Goal: Information Seeking & Learning: Learn about a topic

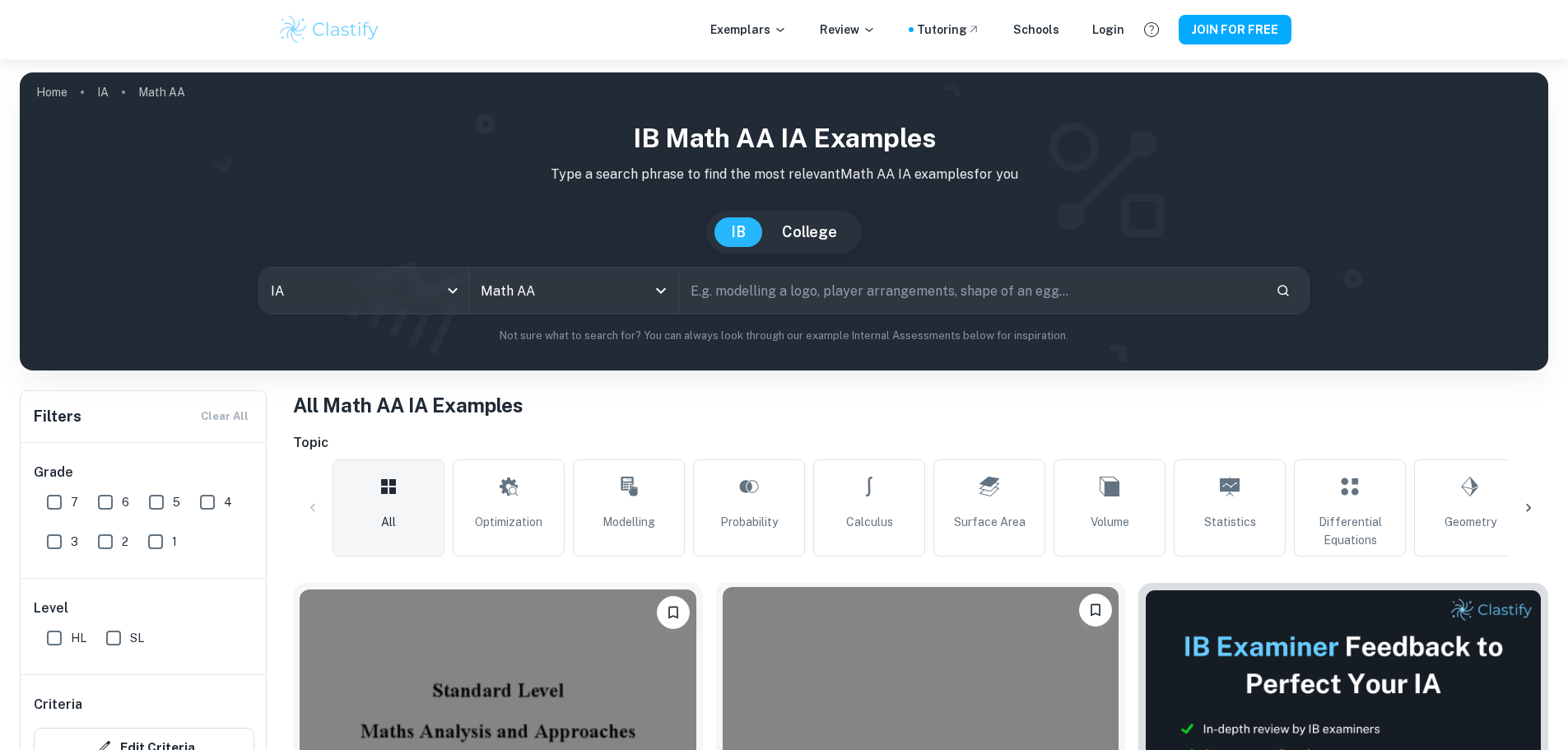
scroll to position [412, 0]
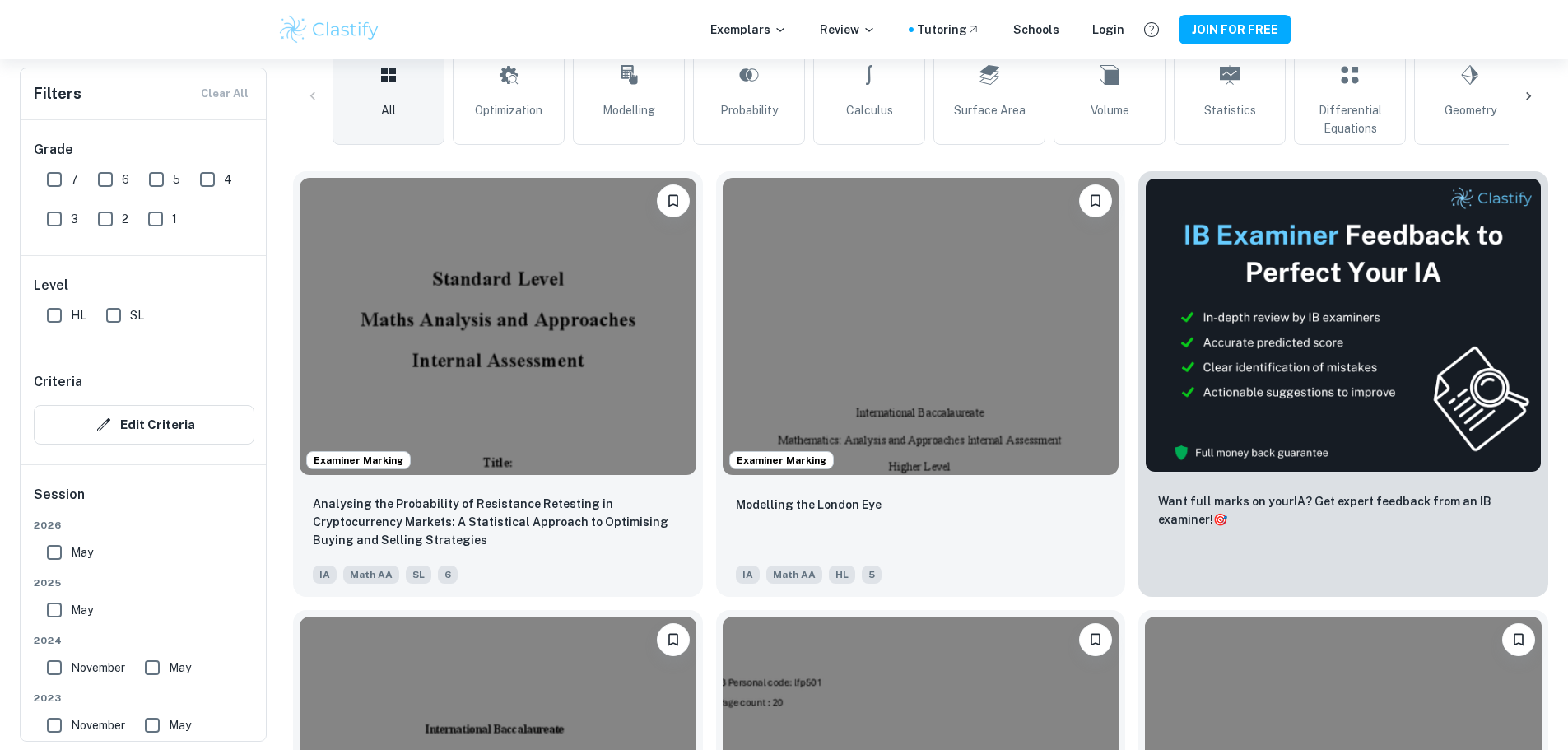
click at [57, 183] on input "7" at bounding box center [53, 178] width 33 height 33
checkbox input "true"
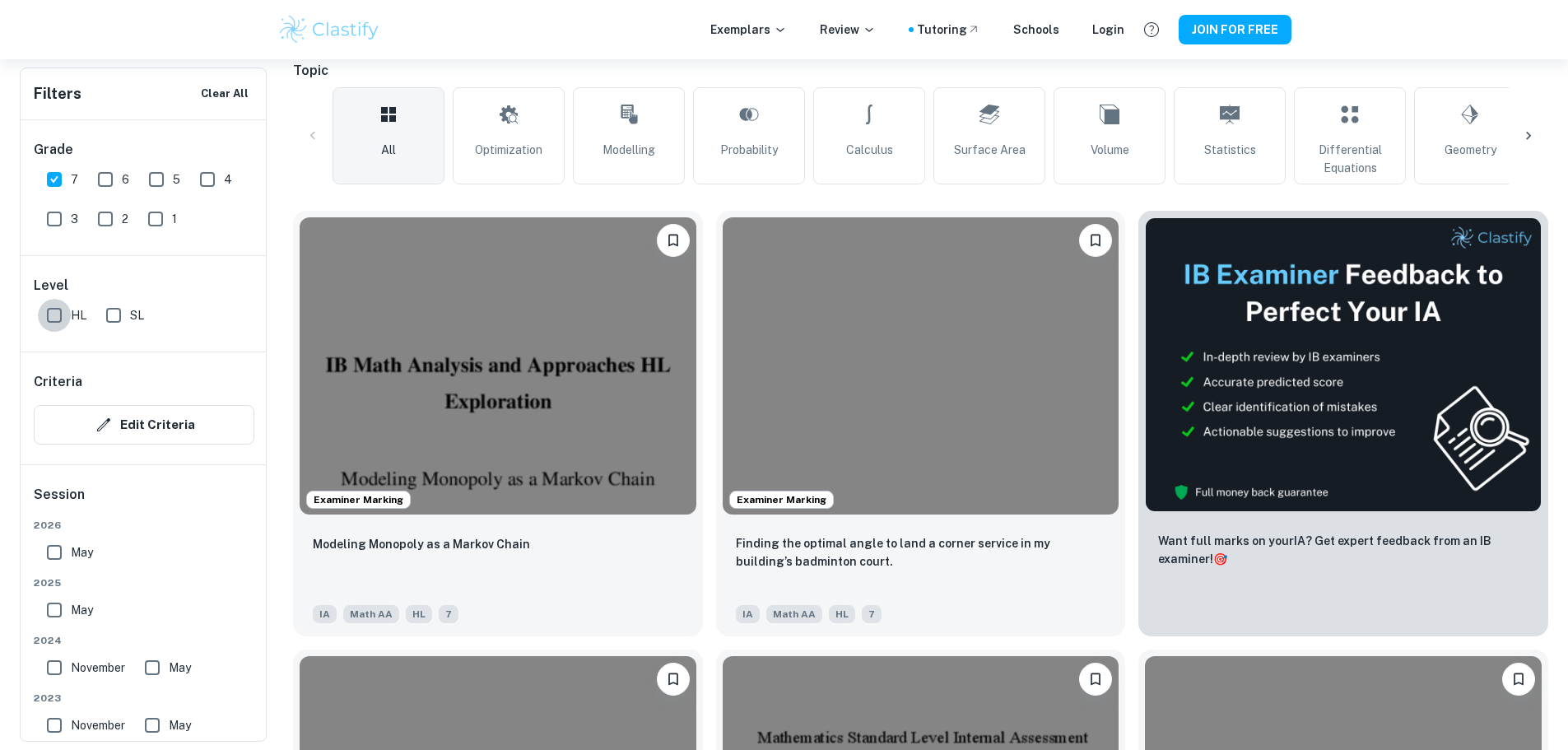
click at [55, 306] on input "HL" at bounding box center [53, 314] width 33 height 33
checkbox input "true"
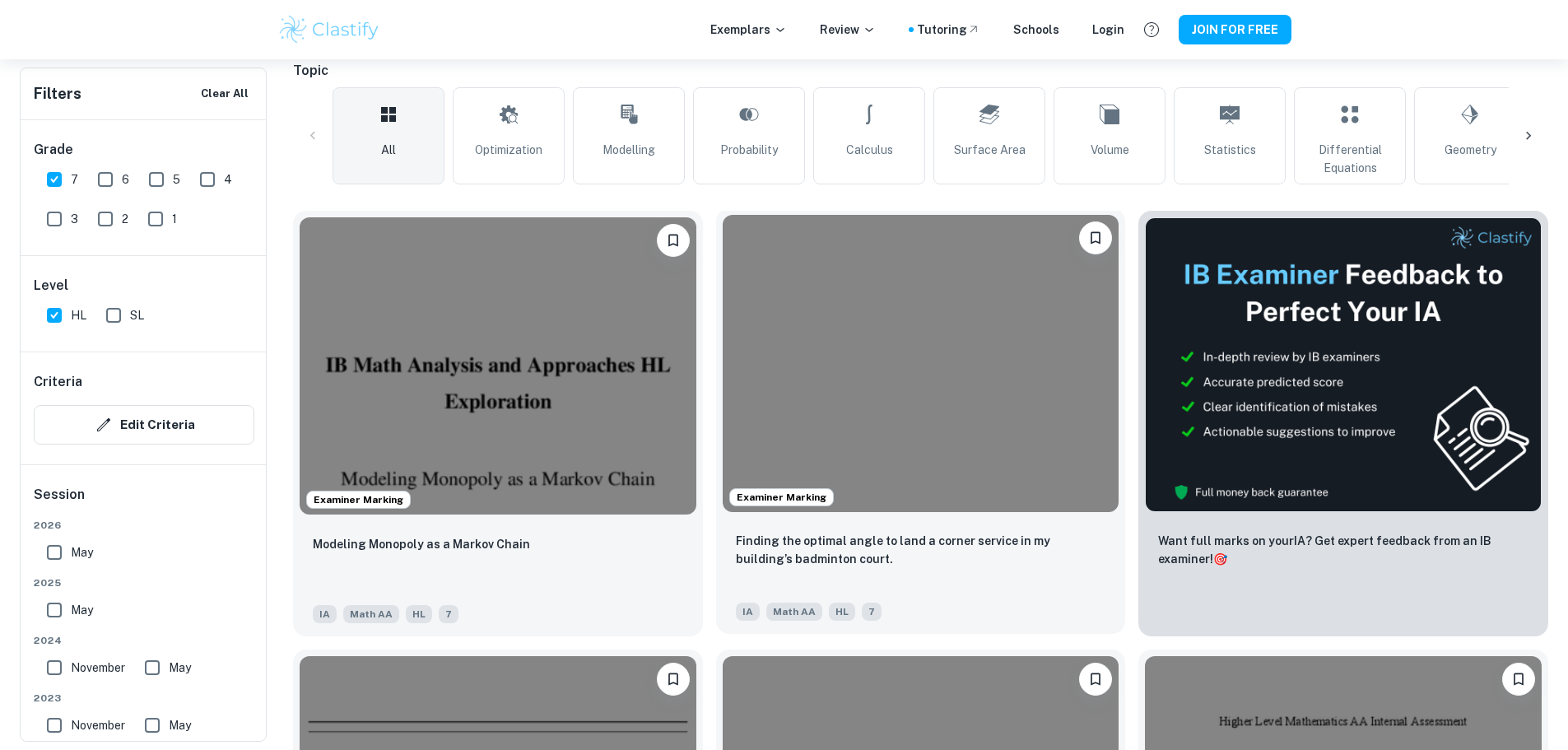
click at [781, 389] on img at bounding box center [921, 364] width 397 height 298
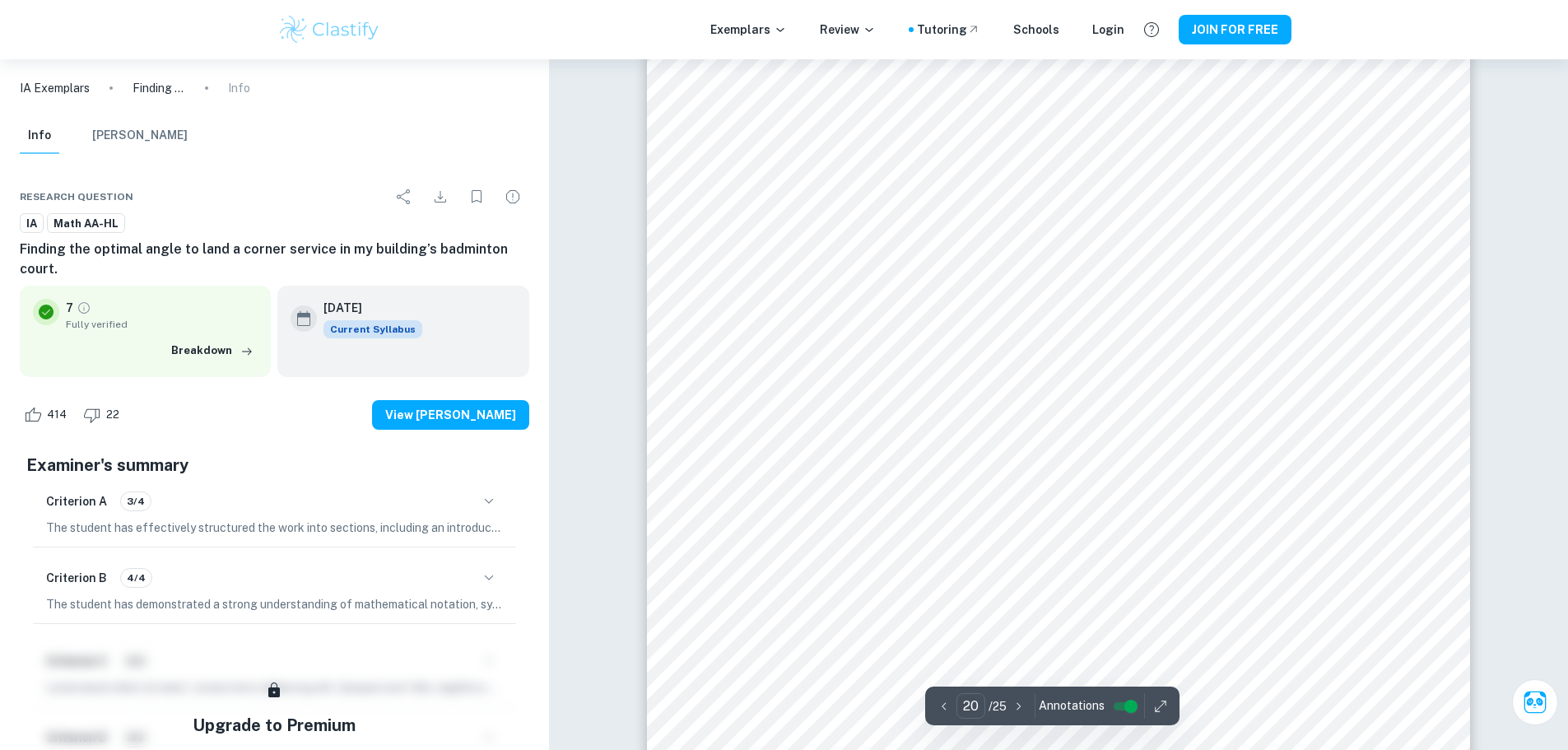
scroll to position [23308, 0]
type input "23"
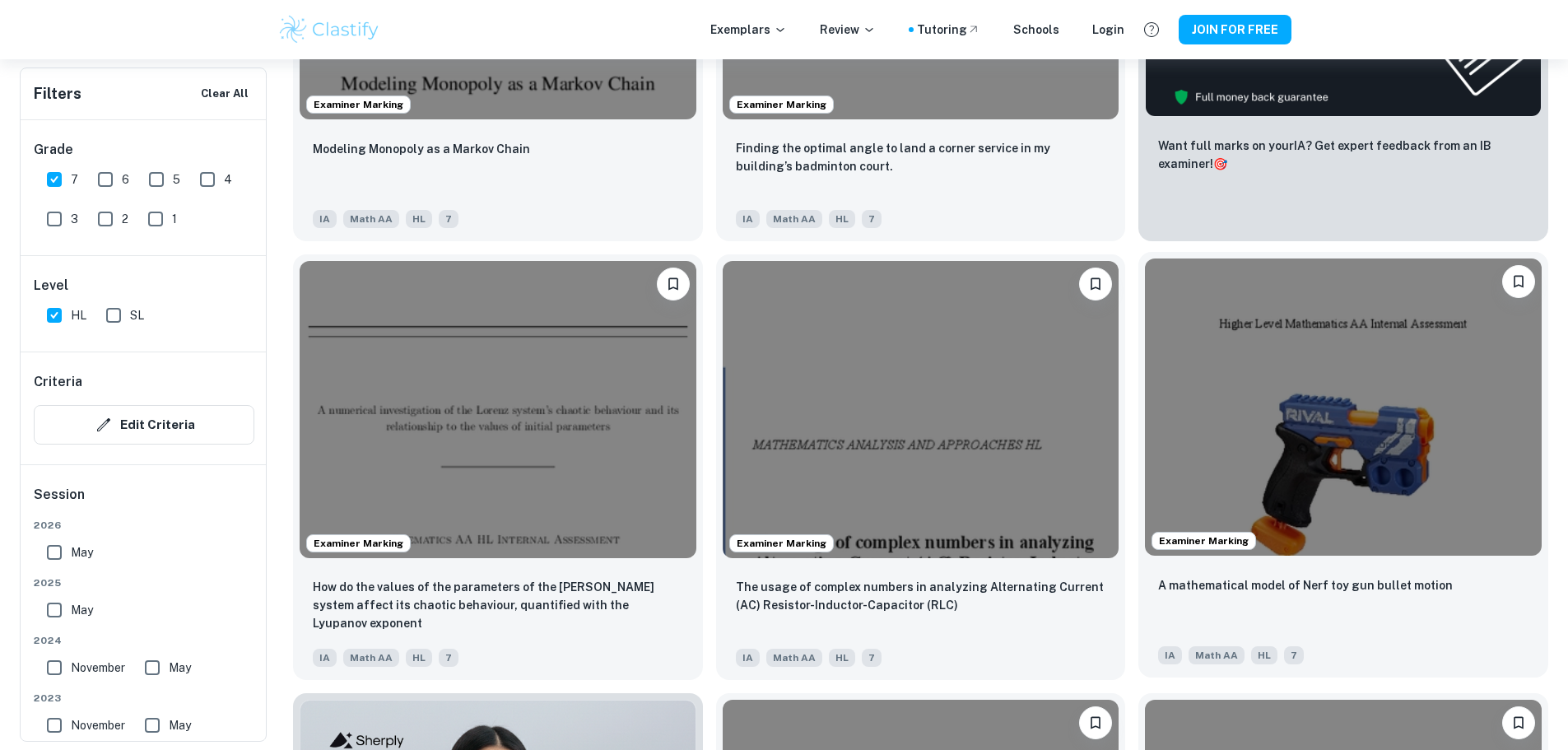
scroll to position [824, 0]
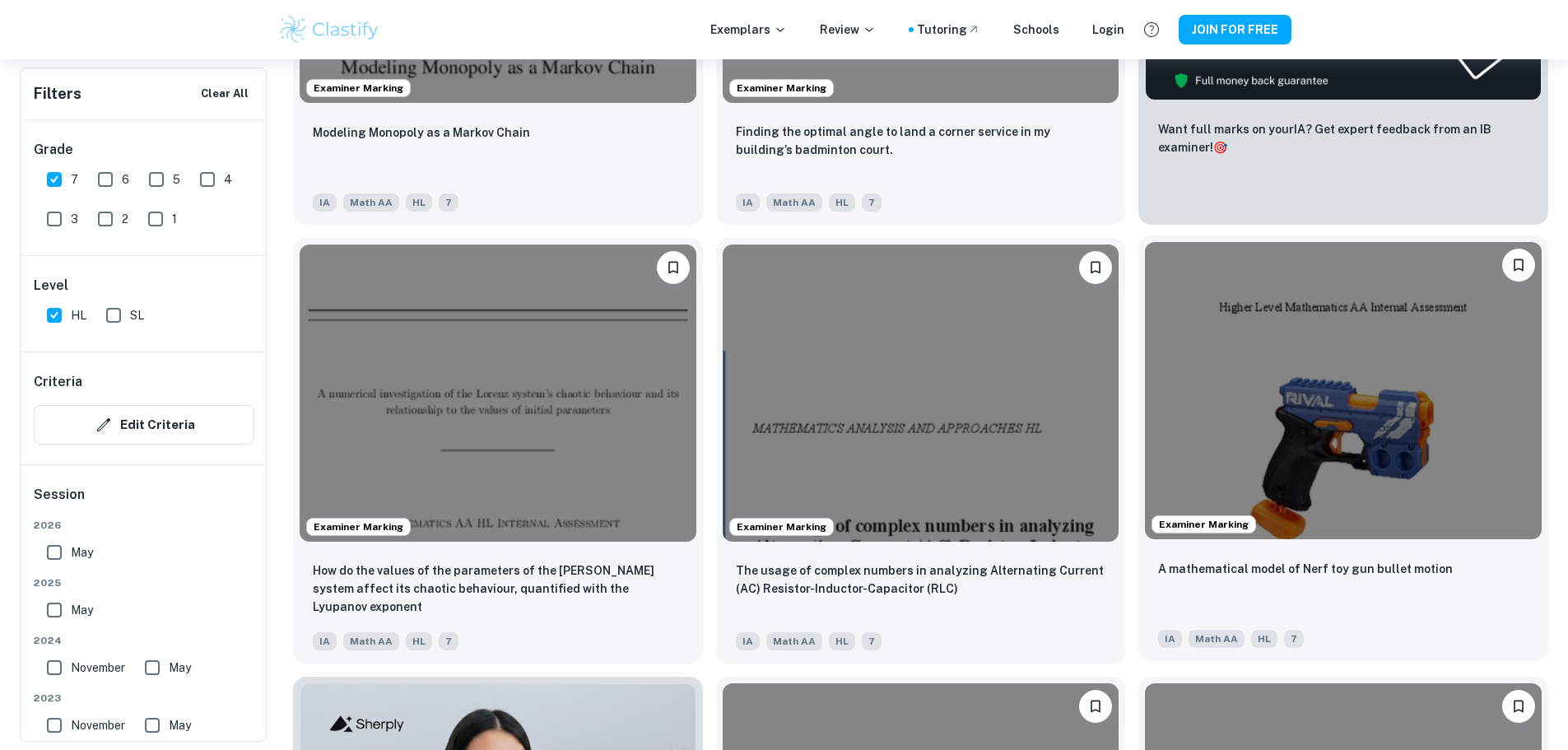
click at [1144, 242] on img at bounding box center [1342, 391] width 397 height 298
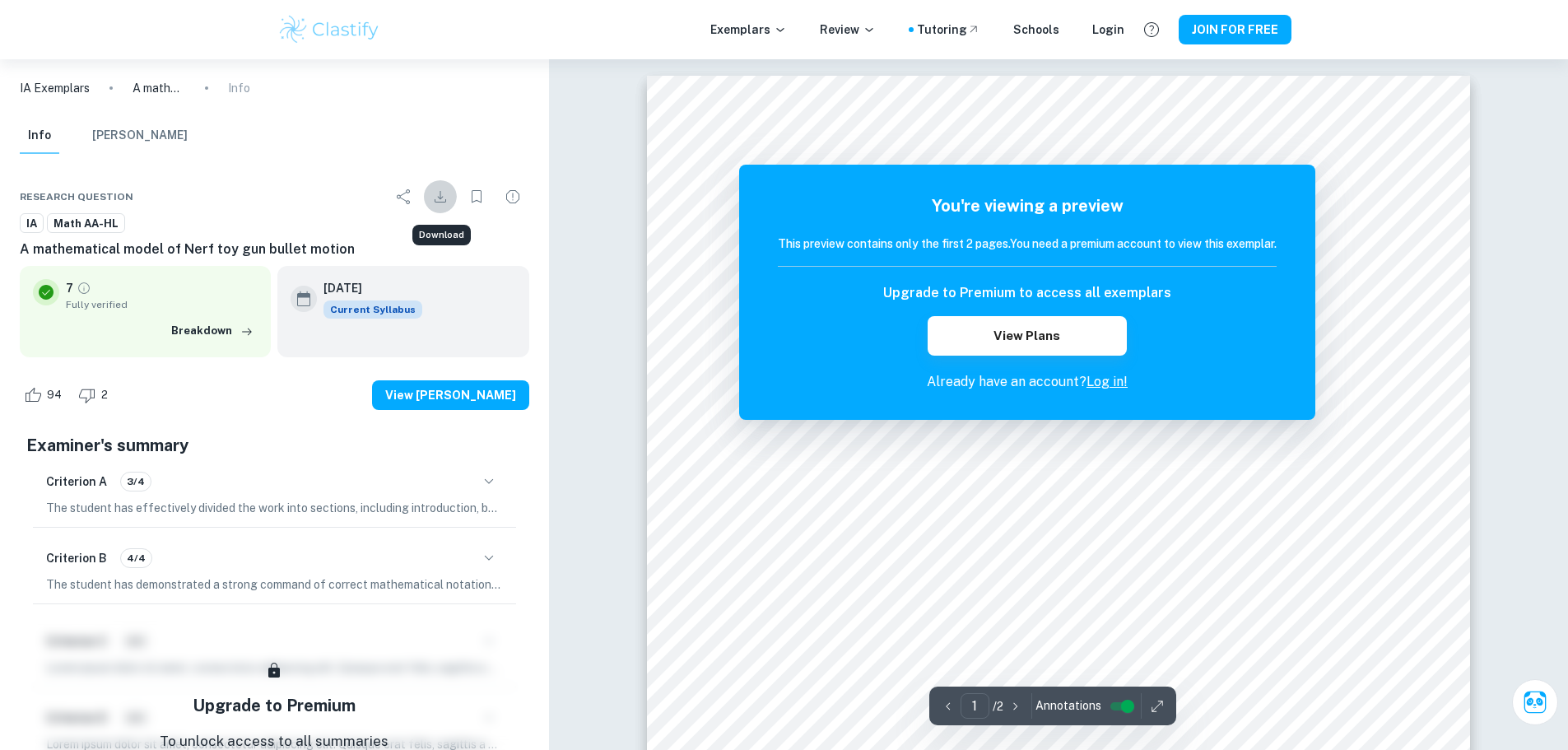
click at [440, 198] on icon "Download" at bounding box center [440, 197] width 12 height 12
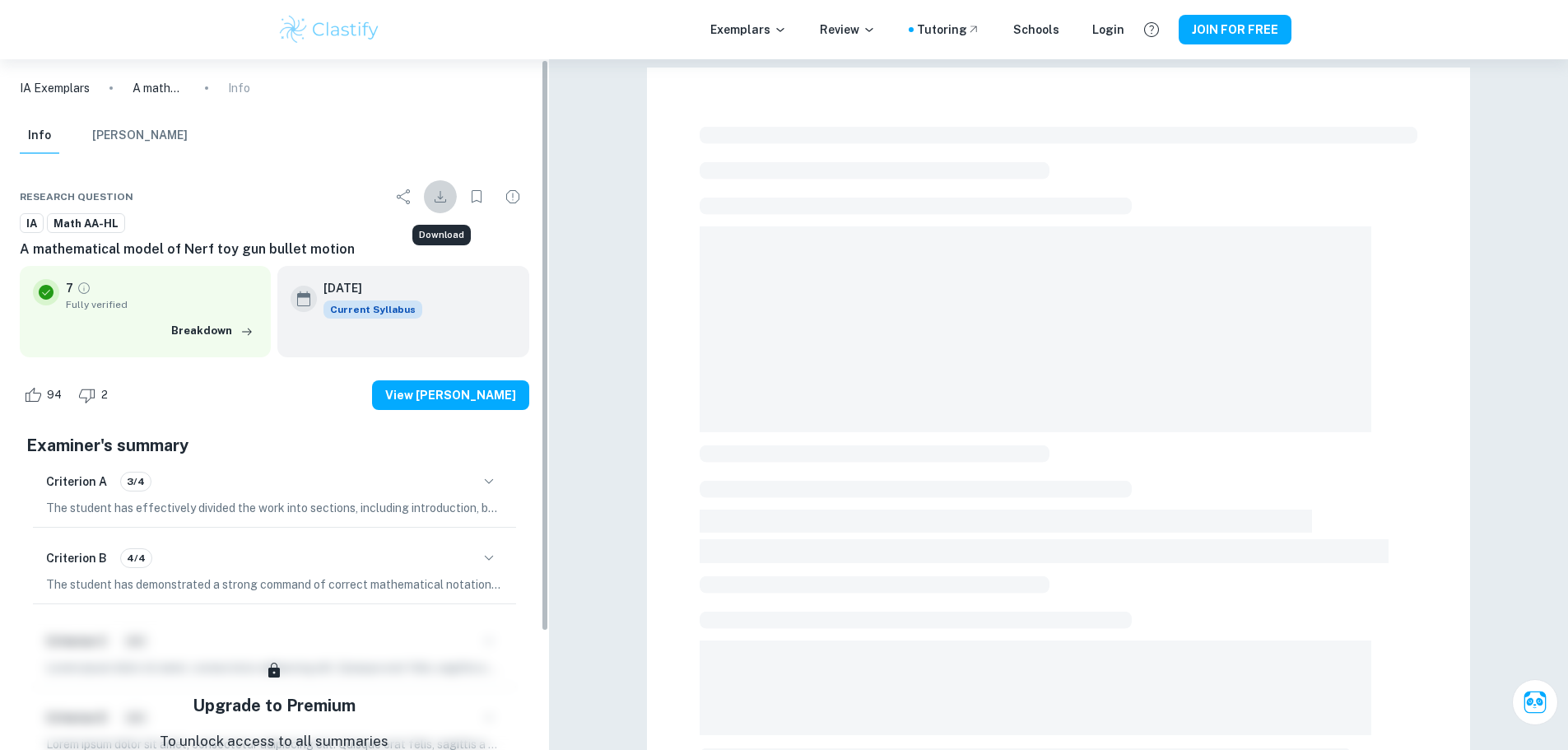
click at [445, 197] on icon "Download" at bounding box center [440, 197] width 20 height 20
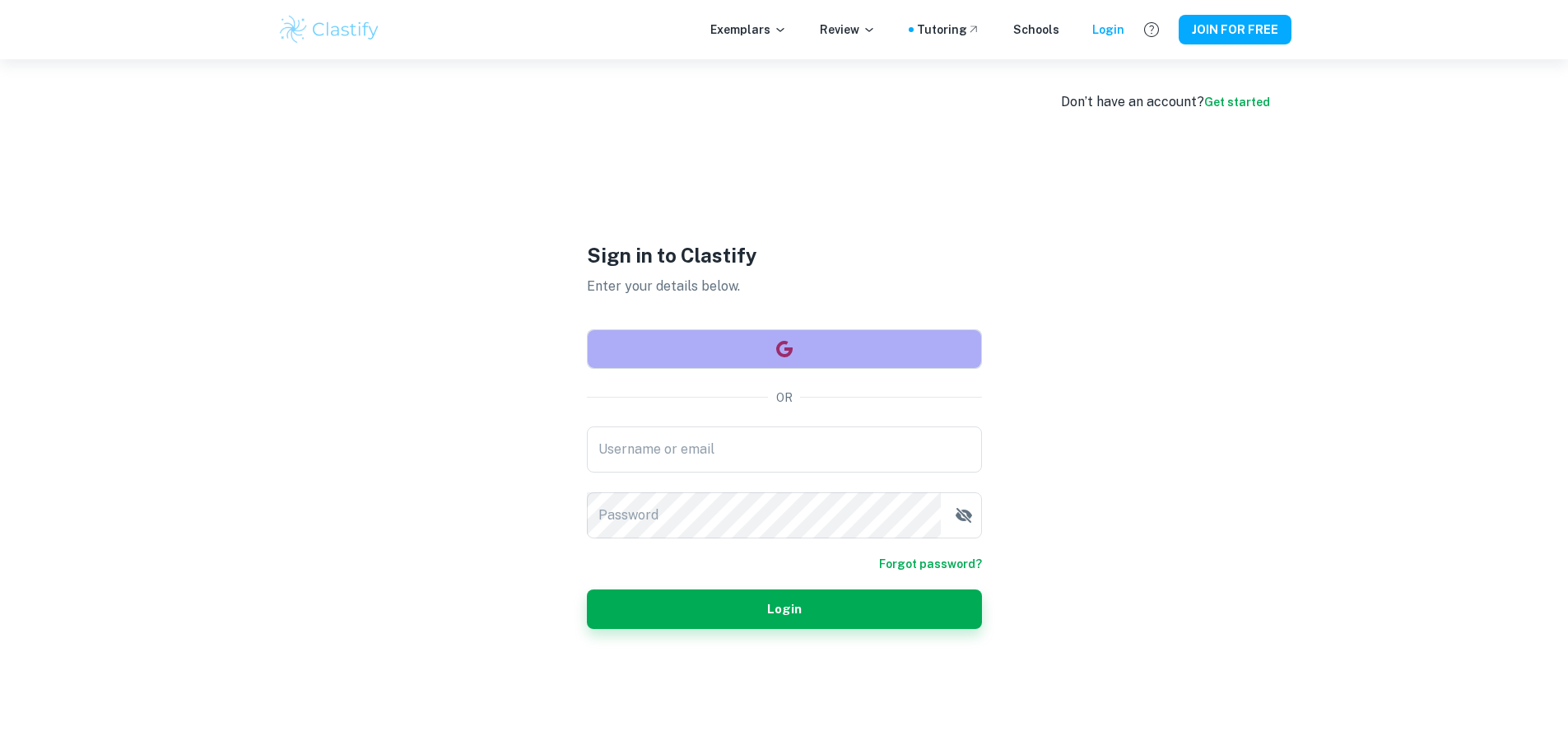
click at [751, 344] on button "button" at bounding box center [784, 349] width 395 height 39
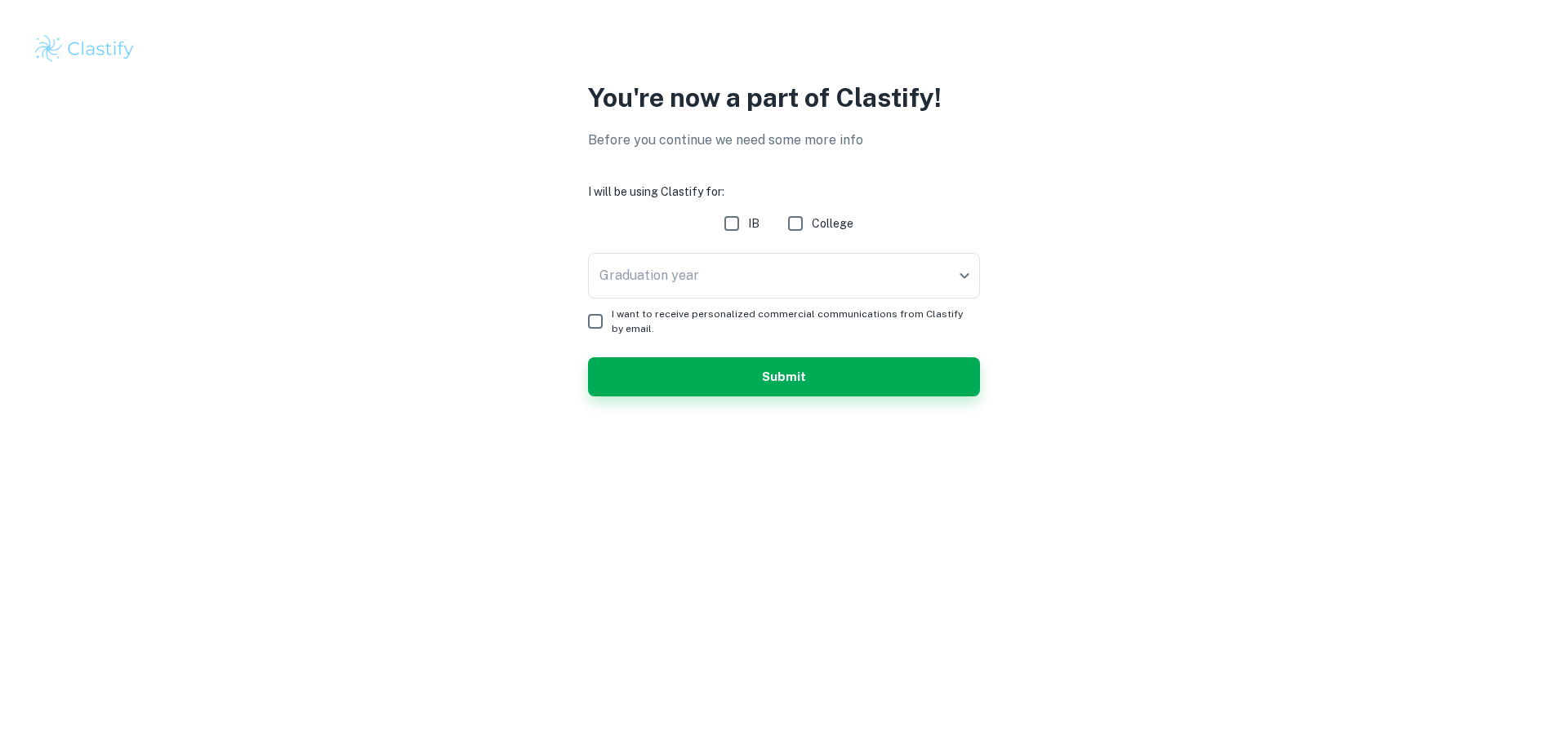
click at [730, 219] on input "IB" at bounding box center [731, 223] width 32 height 32
checkbox input "true"
click at [763, 290] on body "We value your privacy We use cookies to enhance your browsing experience, serve…" at bounding box center [784, 371] width 1568 height 743
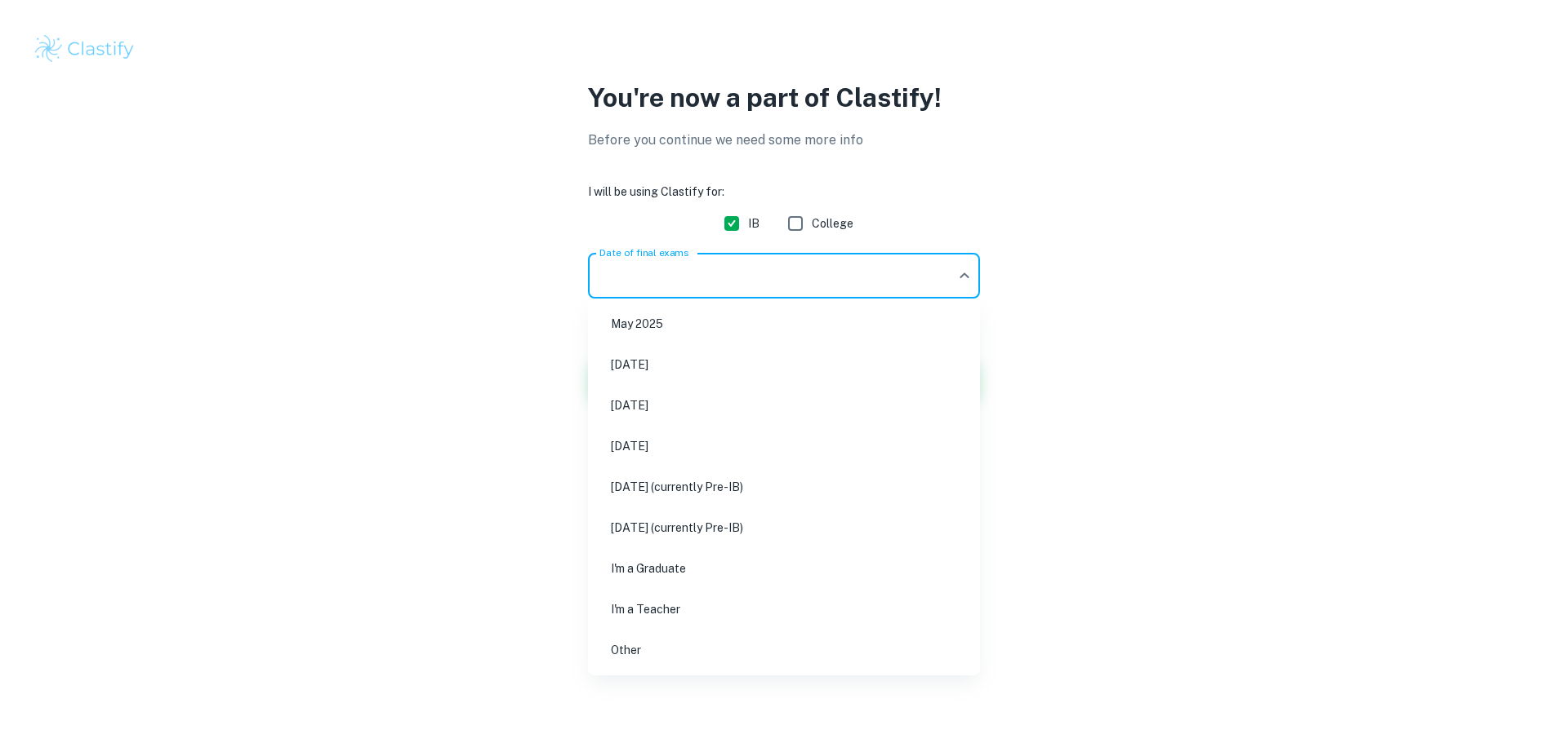
click at [738, 394] on li "[DATE]" at bounding box center [784, 405] width 379 height 37
type input "M26"
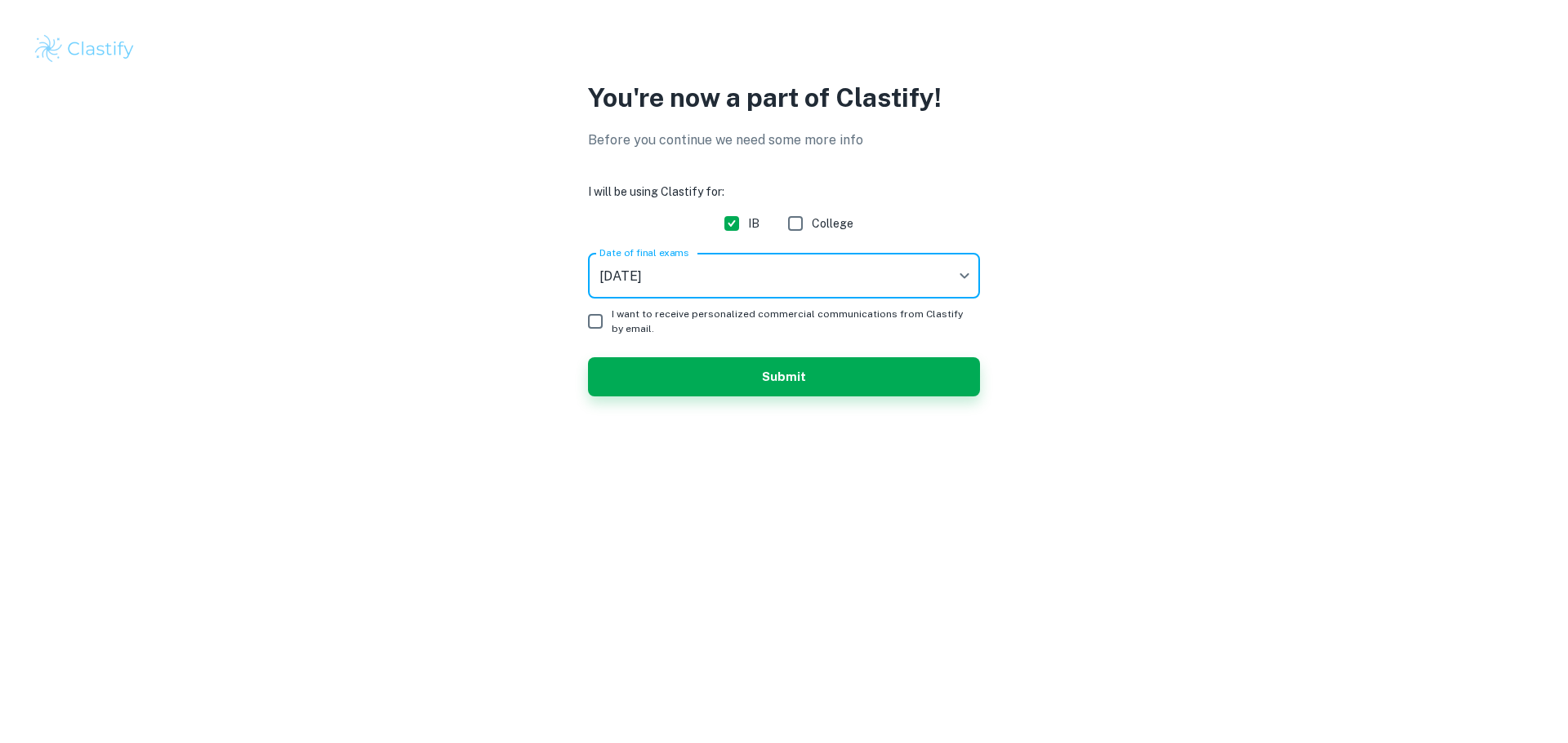
click at [692, 322] on span "I want to receive personalized commercial communications from Clastify by email." at bounding box center [789, 321] width 356 height 29
click at [612, 322] on input "I want to receive personalized commercial communications from Clastify by email." at bounding box center [595, 321] width 32 height 32
click at [694, 327] on span "I want to receive personalized commercial communications from Clastify by email." at bounding box center [789, 321] width 356 height 29
click at [612, 327] on input "I want to receive personalized commercial communications from Clastify by email." at bounding box center [595, 321] width 32 height 32
checkbox input "false"
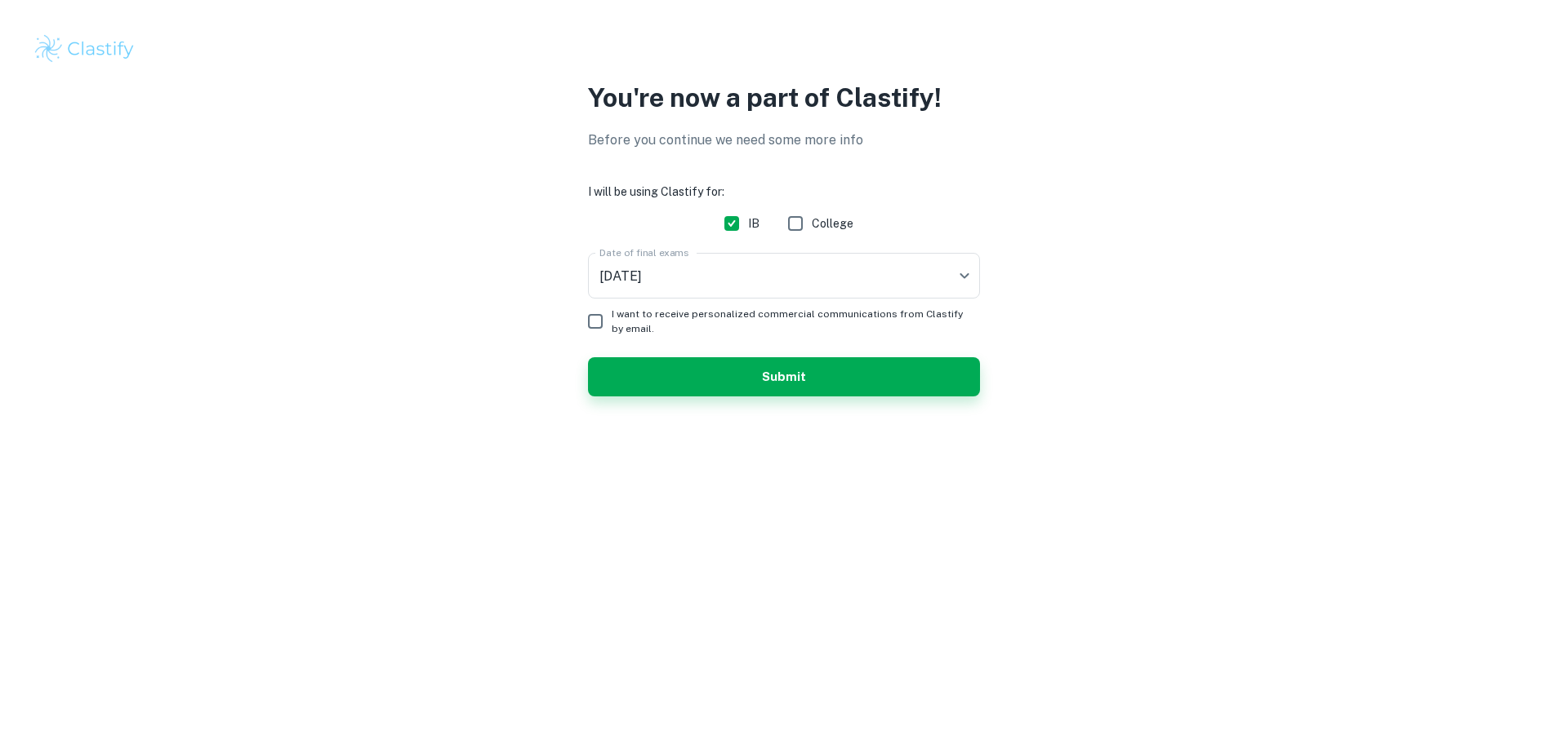
click at [703, 363] on button "Submit" at bounding box center [784, 377] width 392 height 39
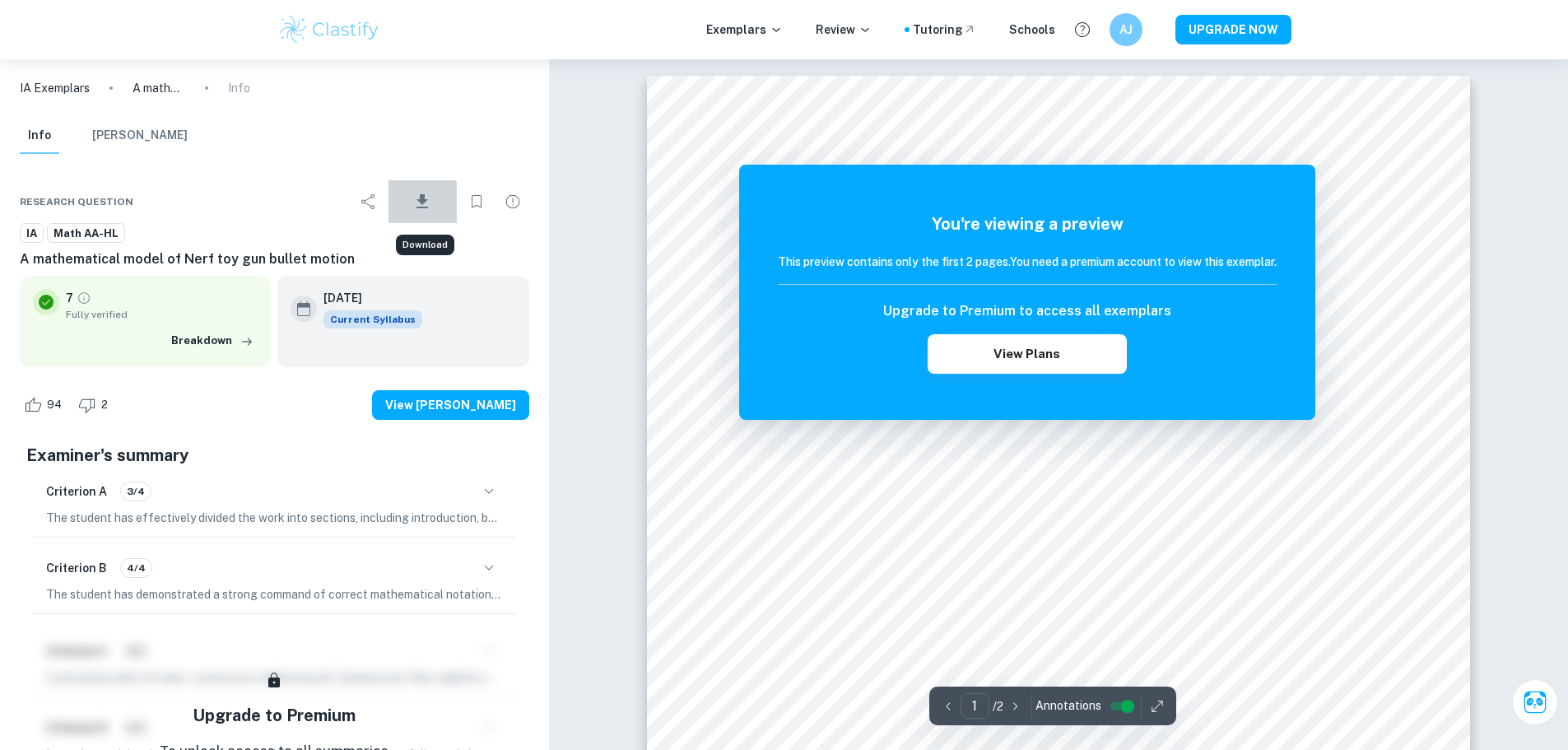
click at [414, 205] on icon "Download" at bounding box center [423, 202] width 20 height 20
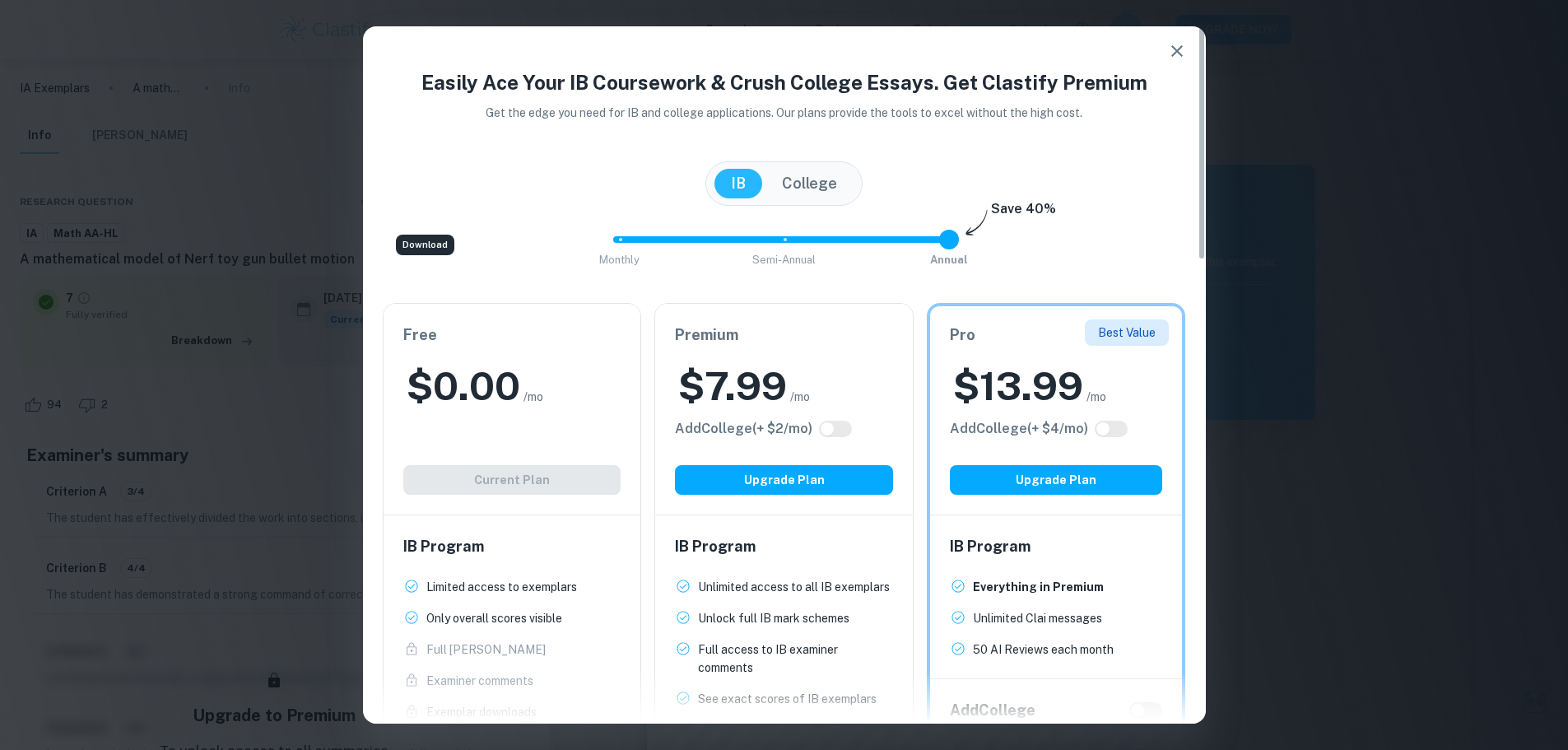
click at [558, 396] on div "$ 0.00 /mo" at bounding box center [511, 385] width 218 height 52
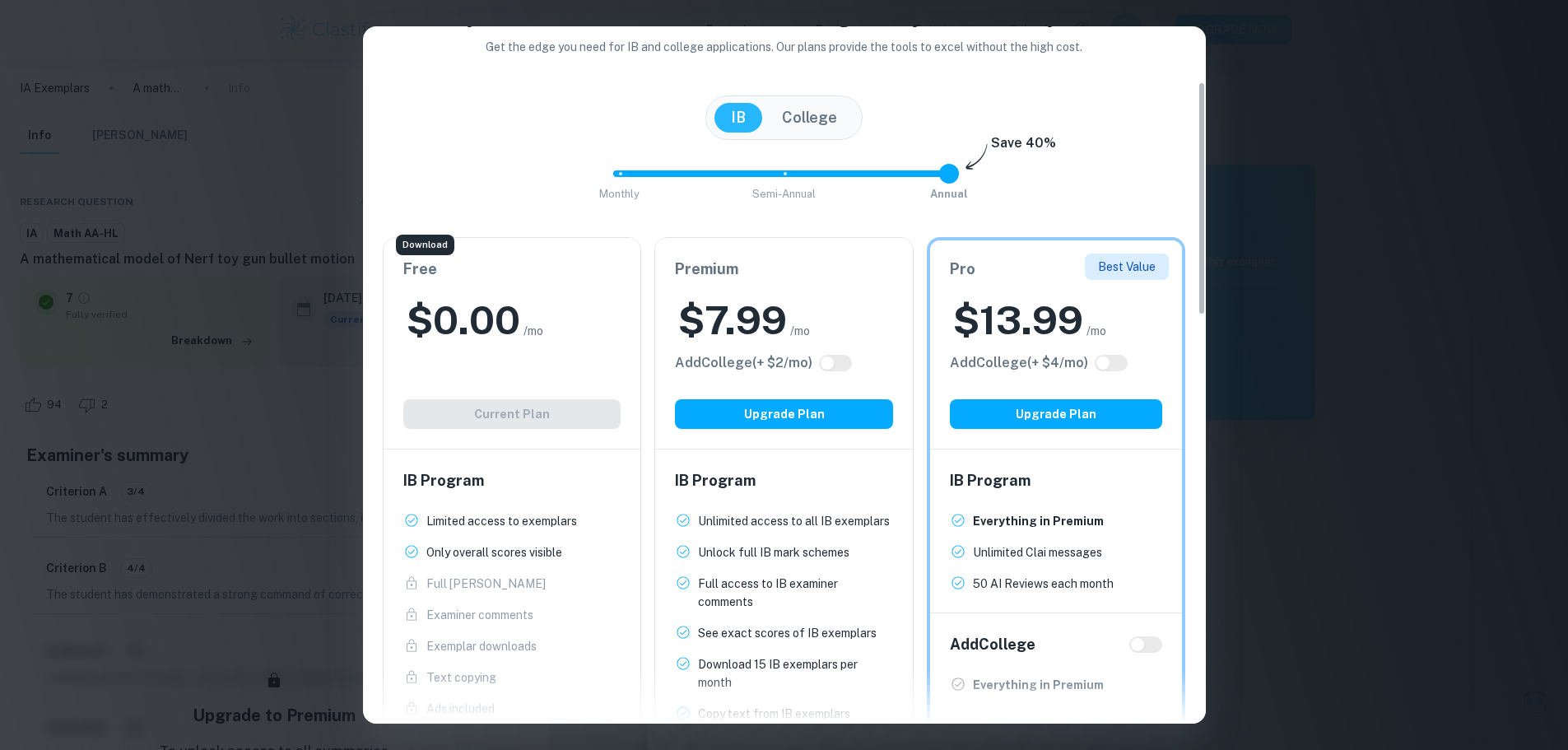
scroll to position [165, 0]
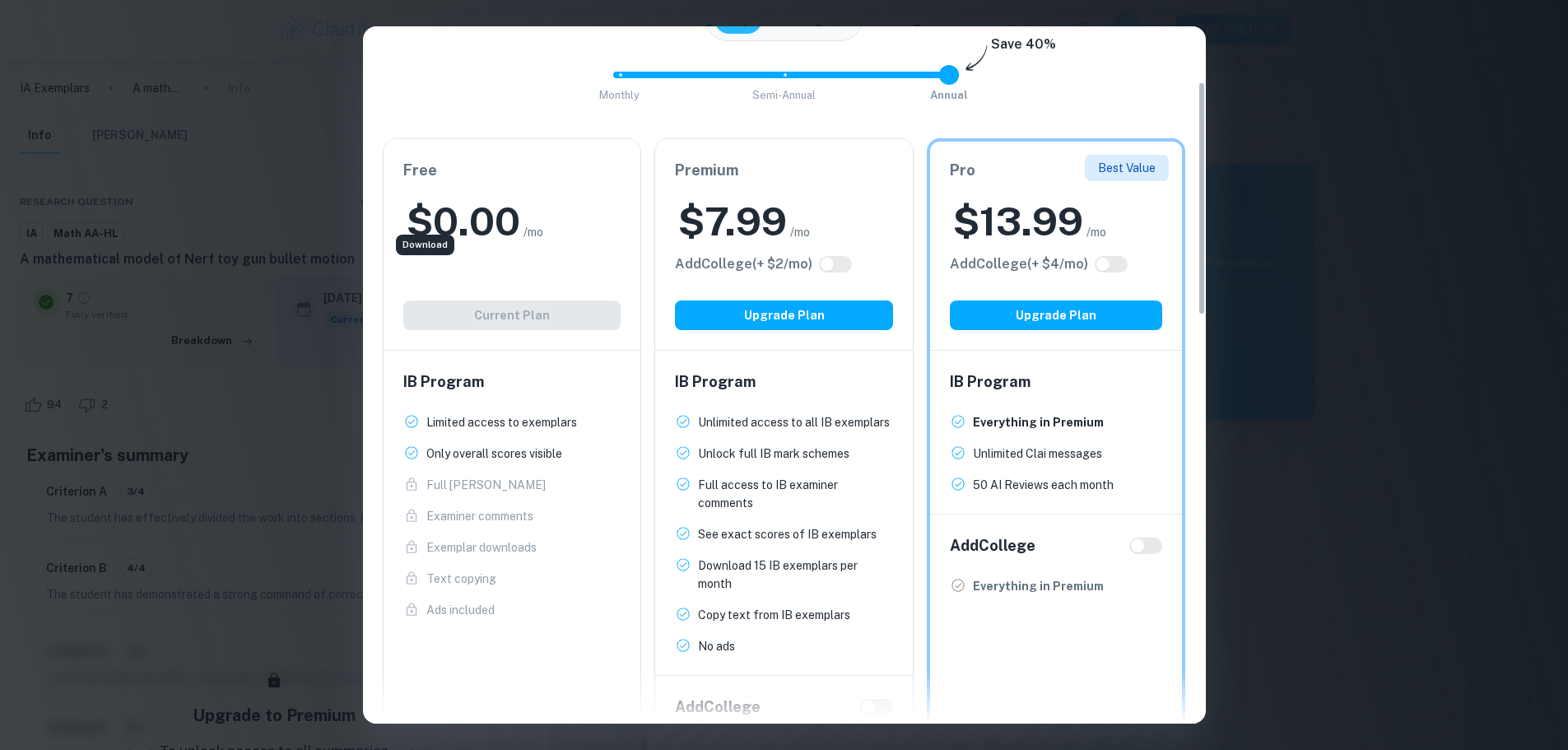
click at [1159, 46] on div "Easily Ace Your IB Coursework & Crush College Essays. Get Clastify Premium Get …" at bounding box center [785, 436] width 843 height 1067
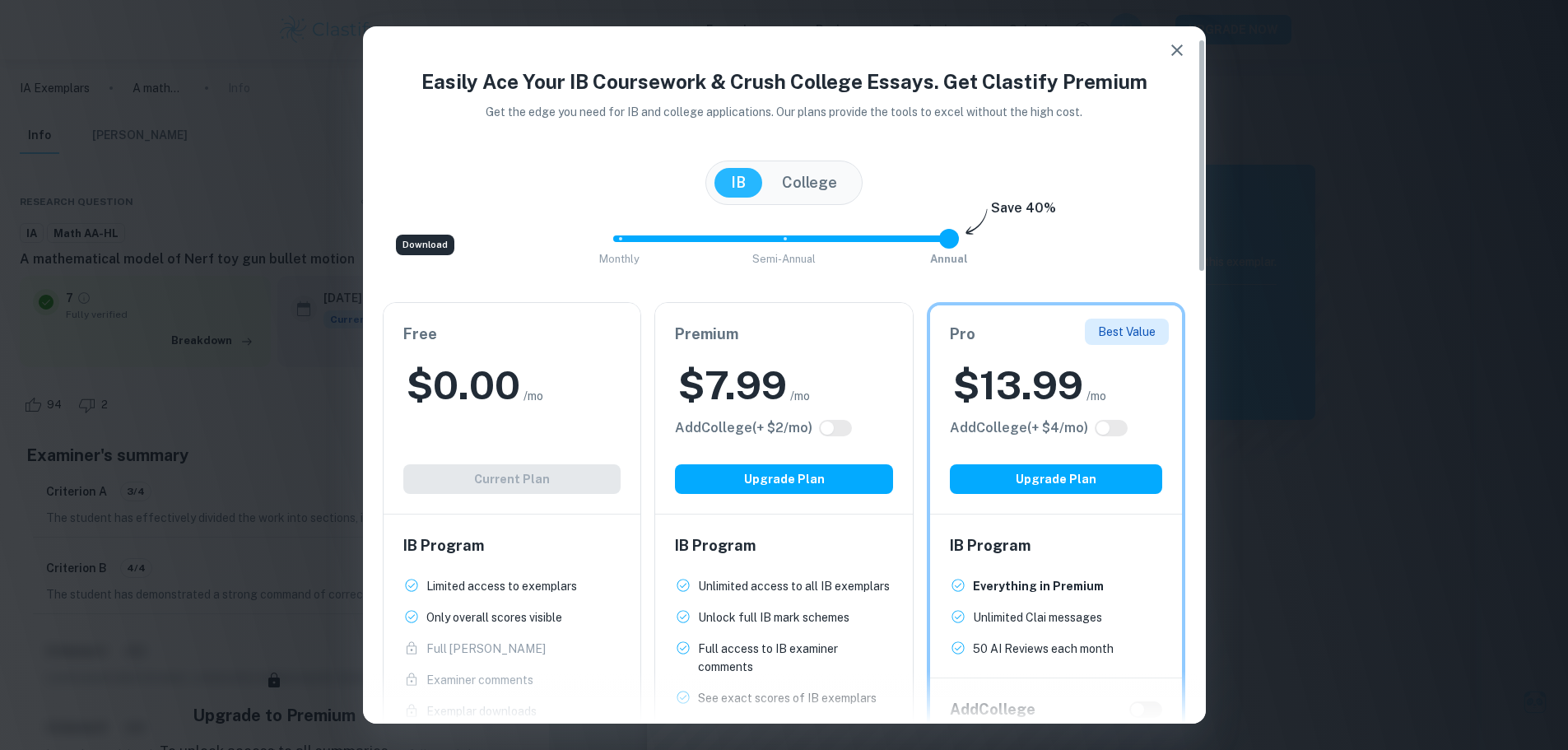
scroll to position [0, 0]
click at [1170, 54] on icon "button" at bounding box center [1177, 51] width 20 height 20
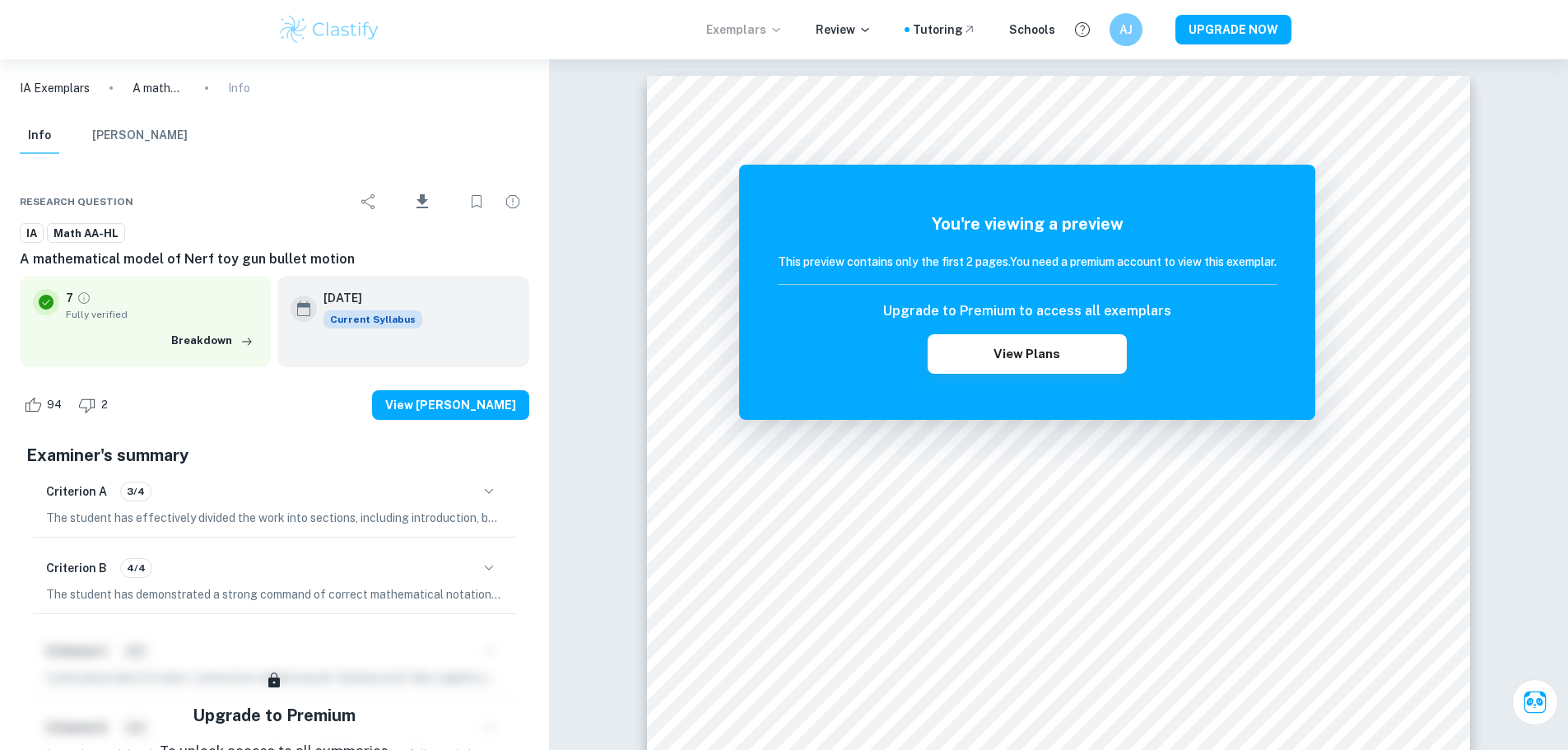
click at [743, 28] on p "Exemplars" at bounding box center [745, 30] width 77 height 18
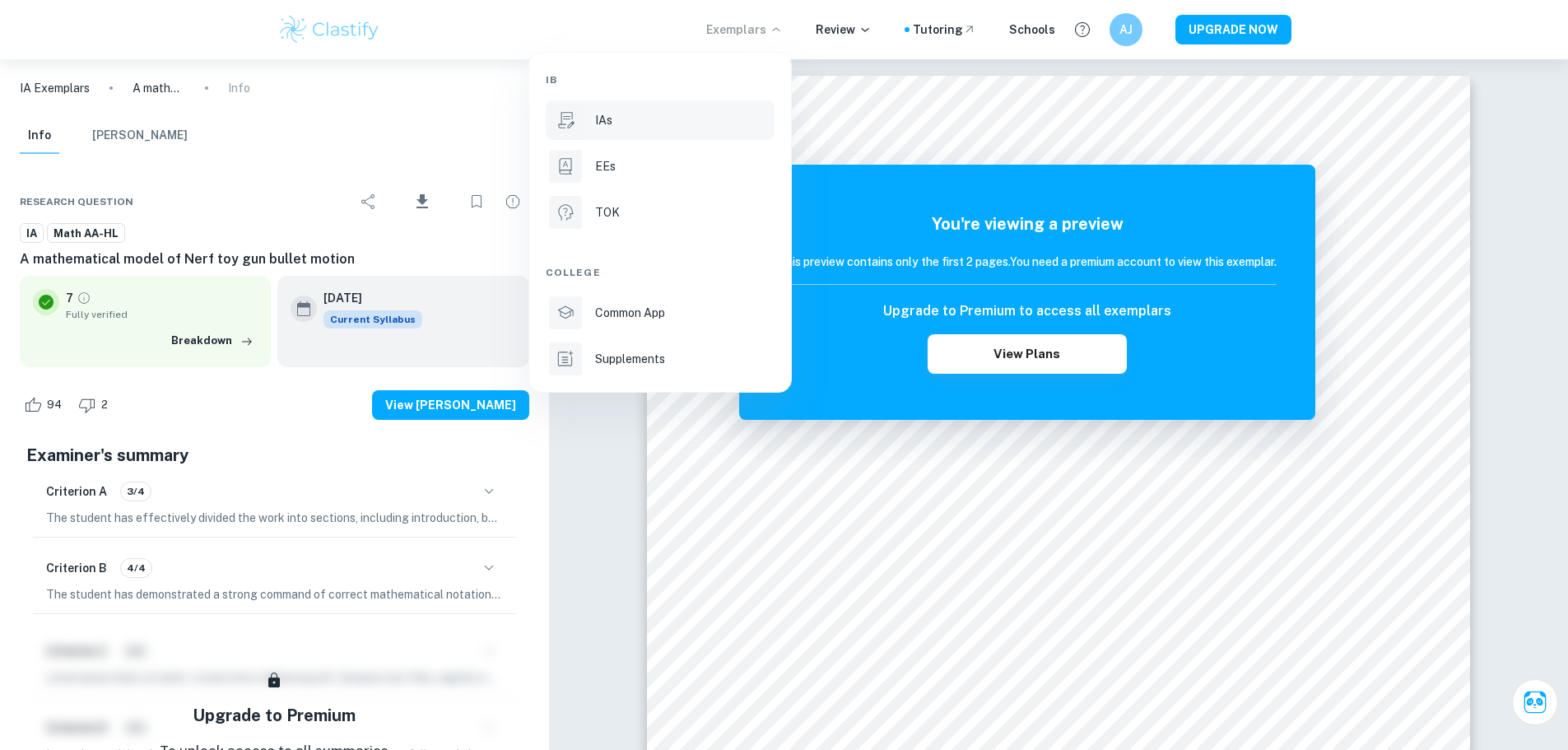
click at [699, 126] on div "IAs" at bounding box center [683, 120] width 176 height 18
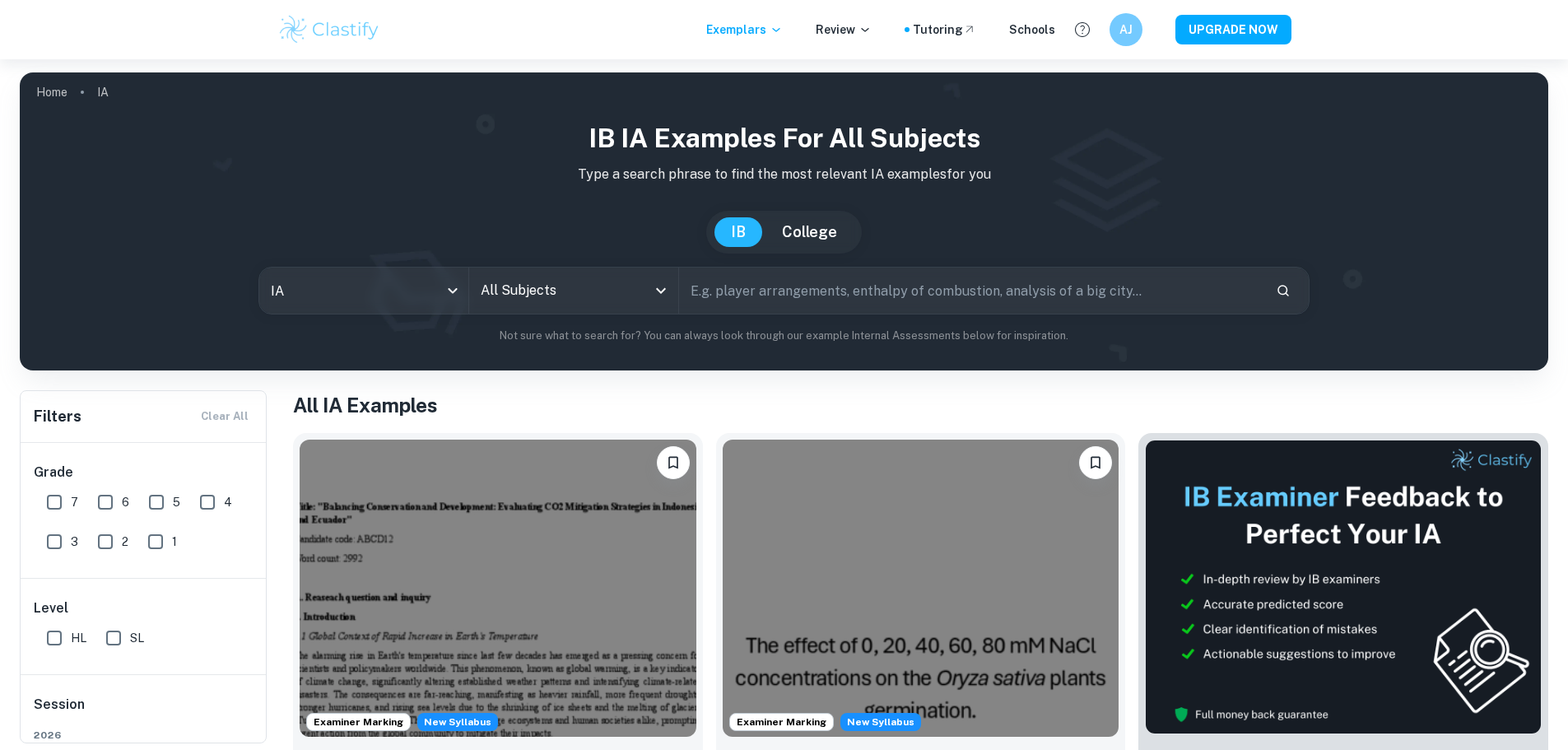
click at [599, 299] on input "All Subjects" at bounding box center [561, 291] width 169 height 32
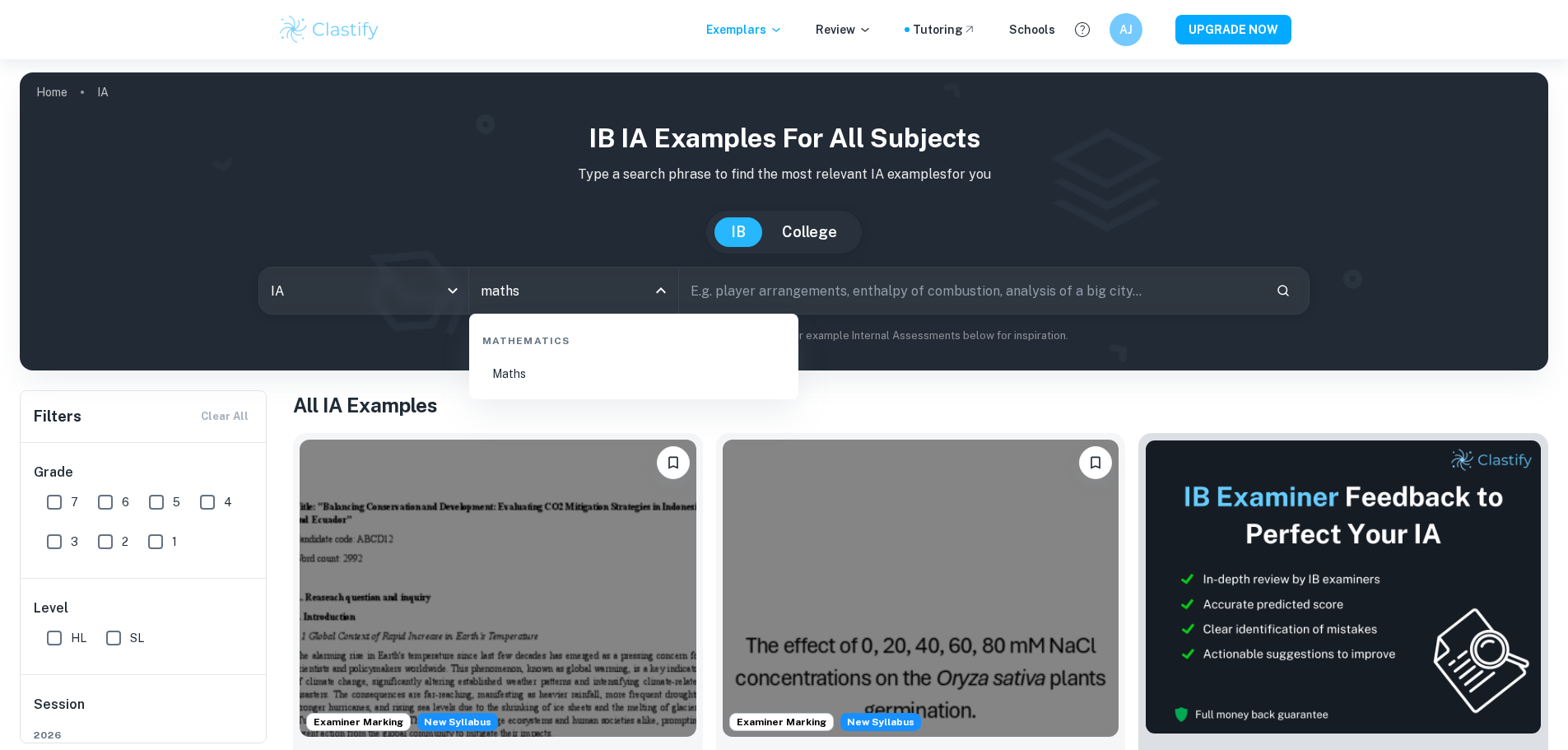
type input "math"
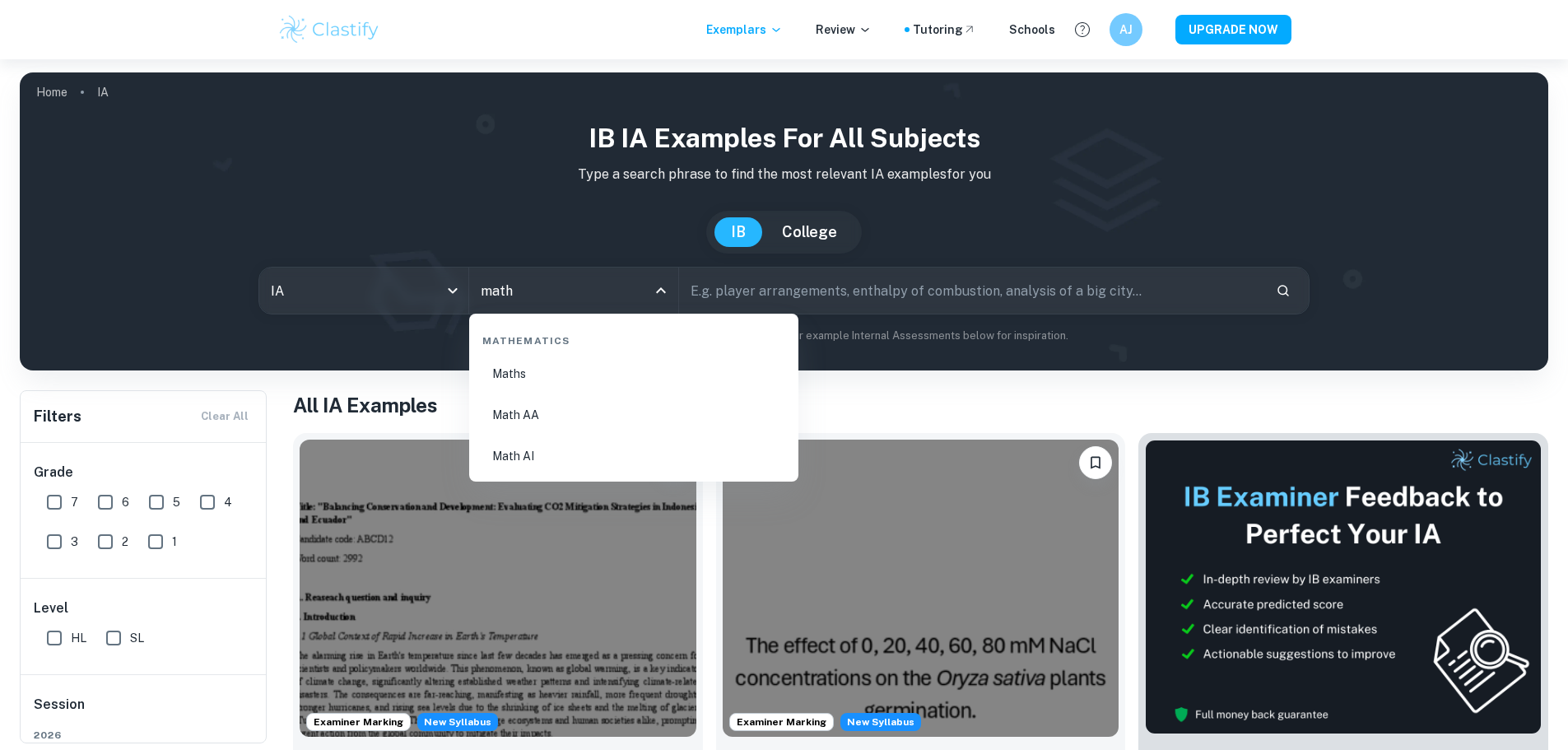
click at [718, 422] on li "Math AA" at bounding box center [633, 415] width 316 height 37
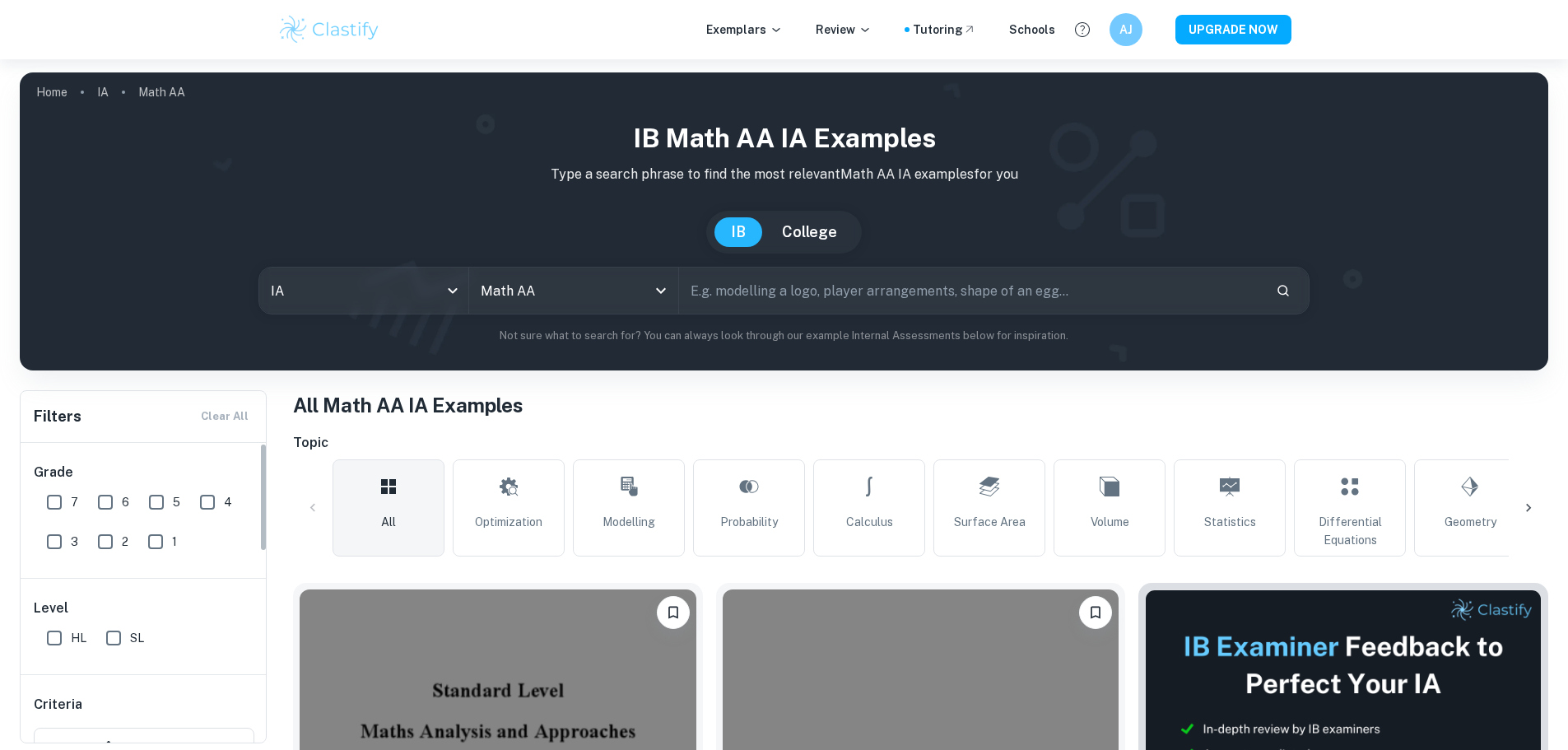
drag, startPoint x: 69, startPoint y: 634, endPoint x: 63, endPoint y: 554, distance: 80.2
click at [68, 634] on input "HL" at bounding box center [53, 638] width 33 height 33
checkbox input "true"
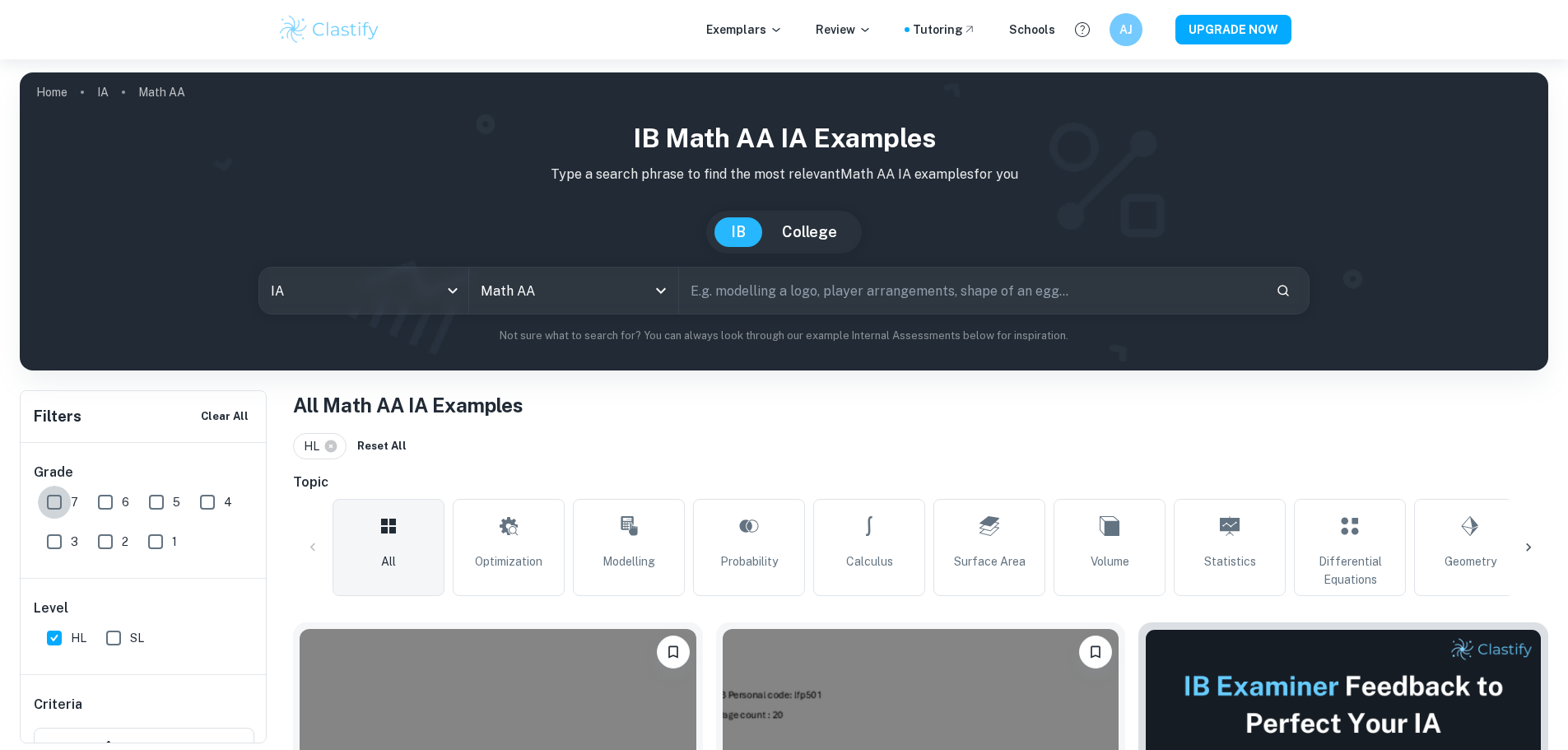
click at [47, 509] on input "7" at bounding box center [53, 502] width 33 height 33
checkbox input "true"
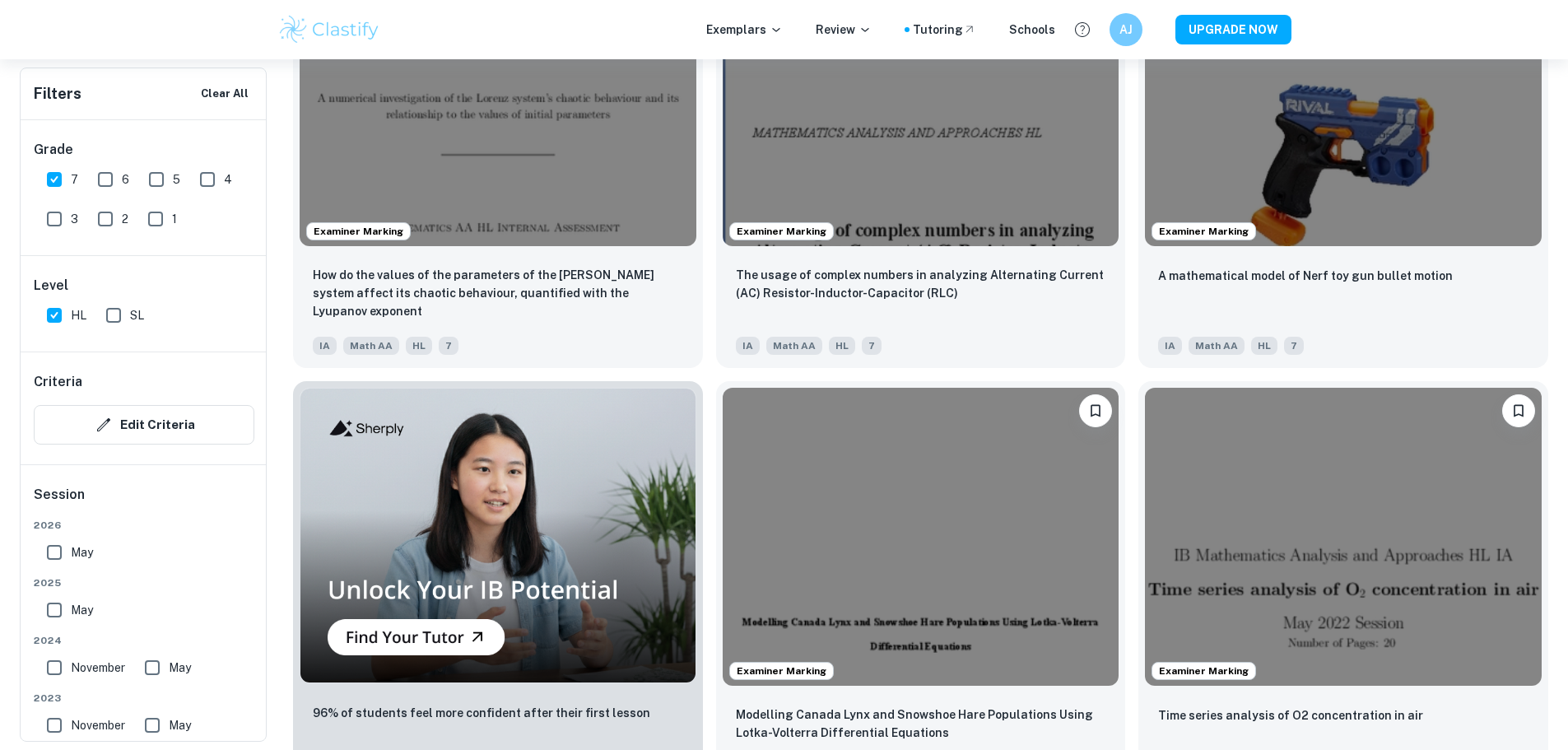
scroll to position [1153, 0]
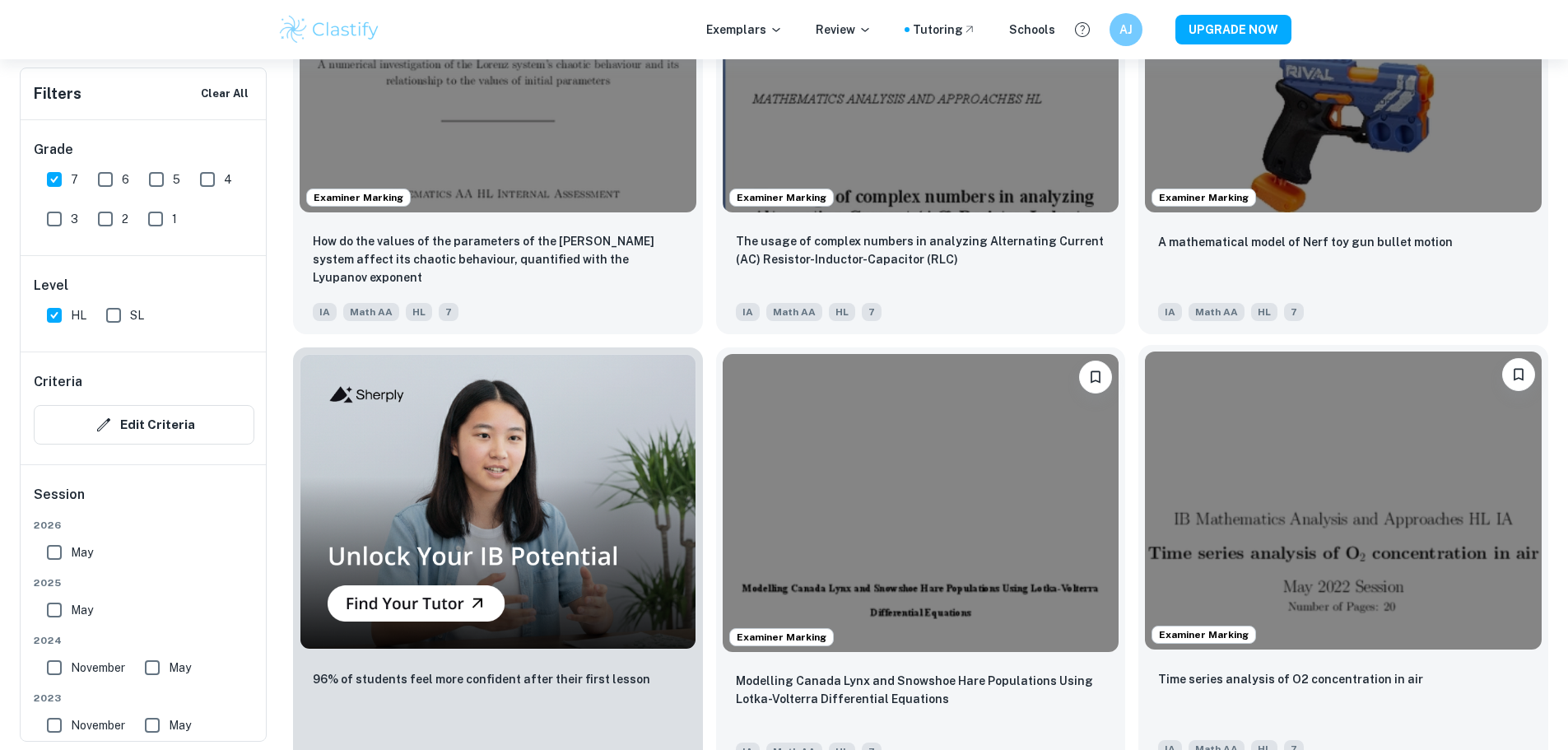
click at [1144, 352] on img at bounding box center [1342, 501] width 397 height 298
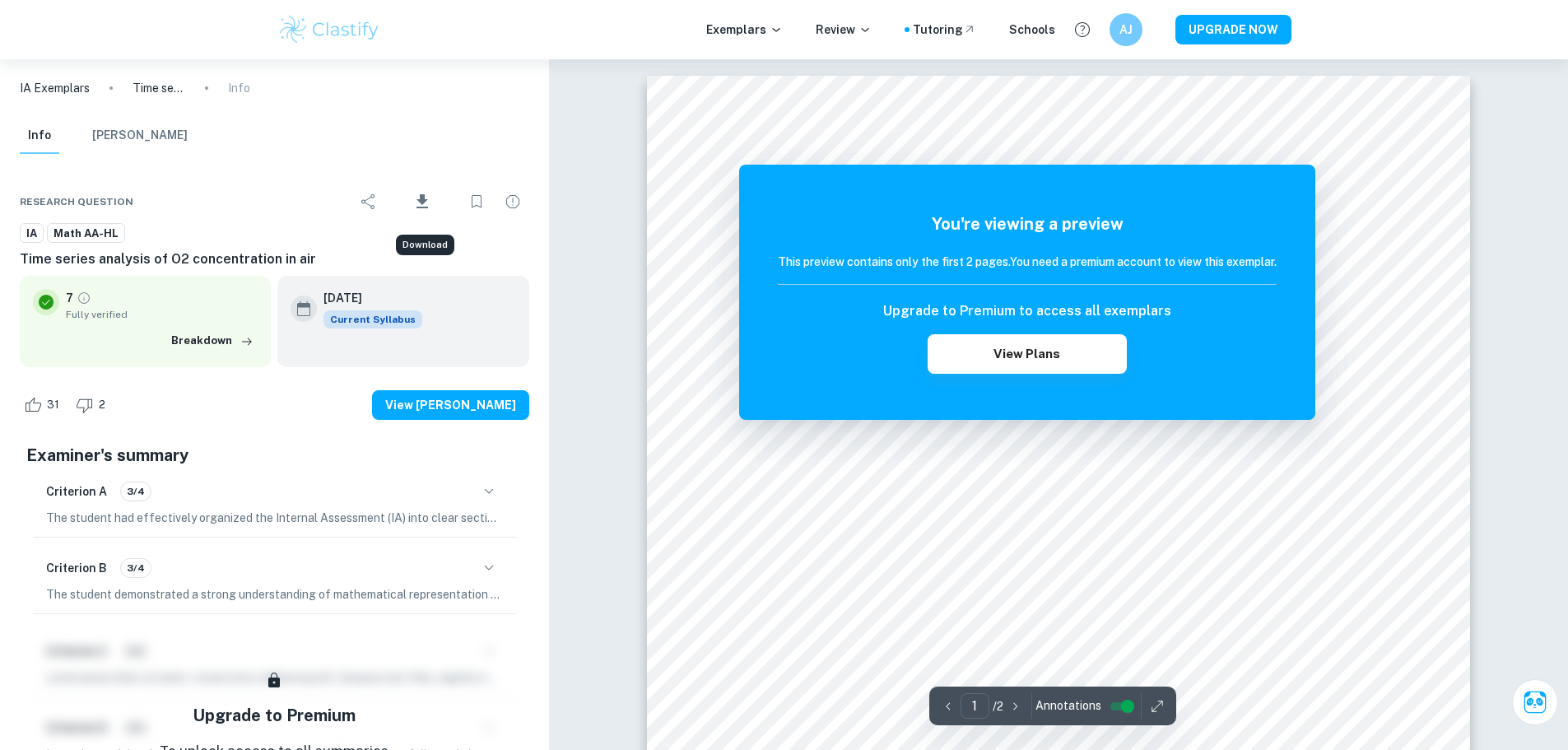
click at [425, 196] on icon "Download" at bounding box center [423, 201] width 12 height 14
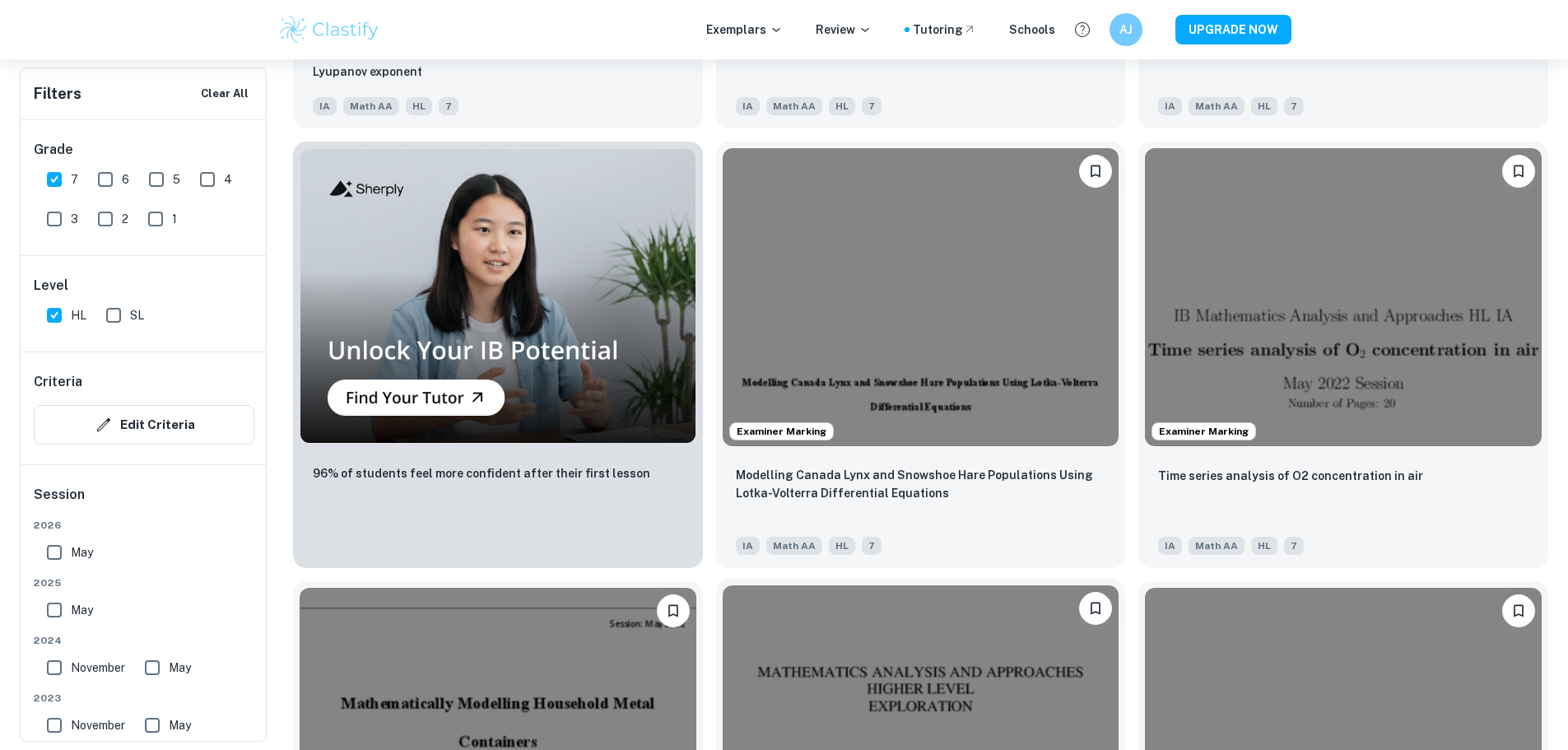
scroll to position [1236, 0]
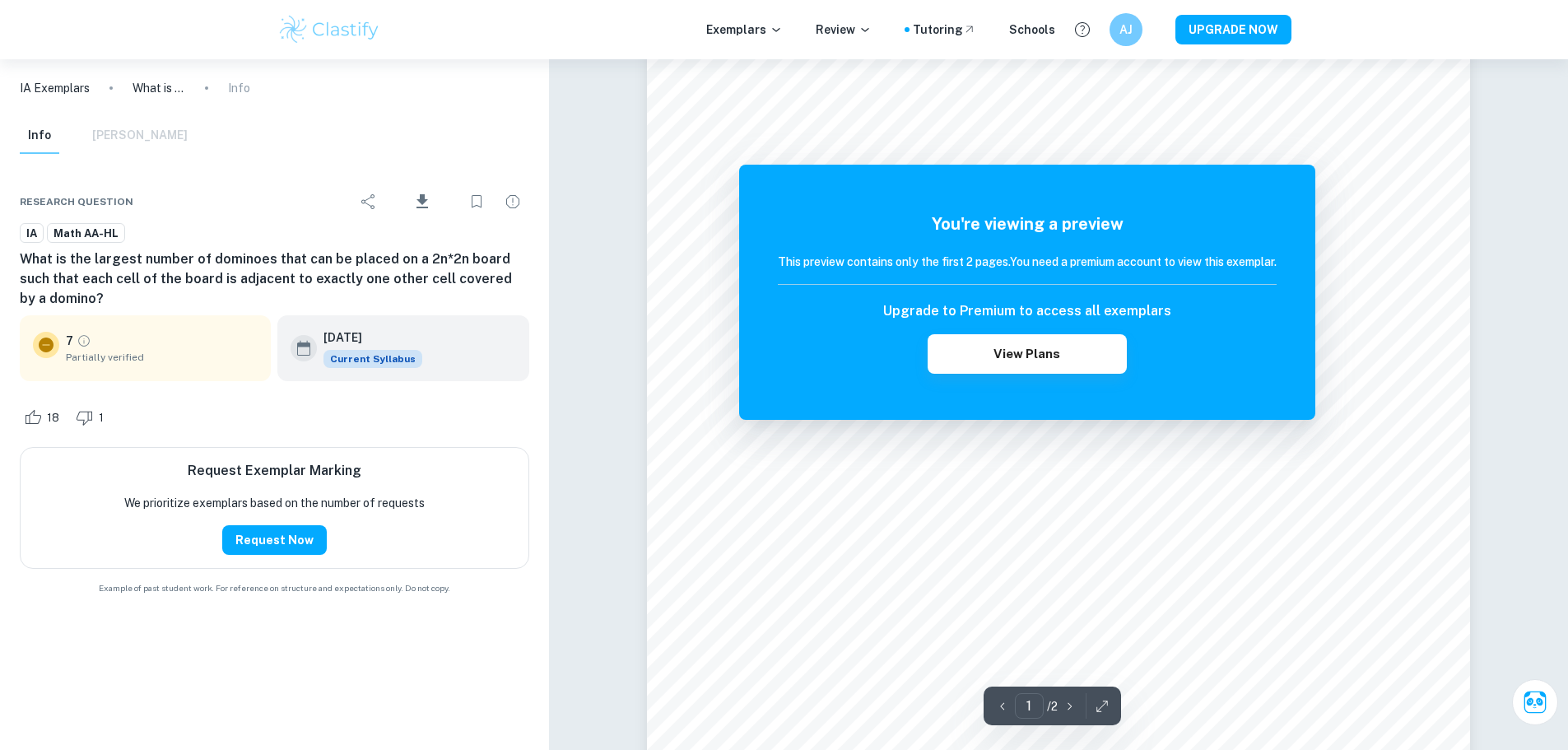
scroll to position [412, 0]
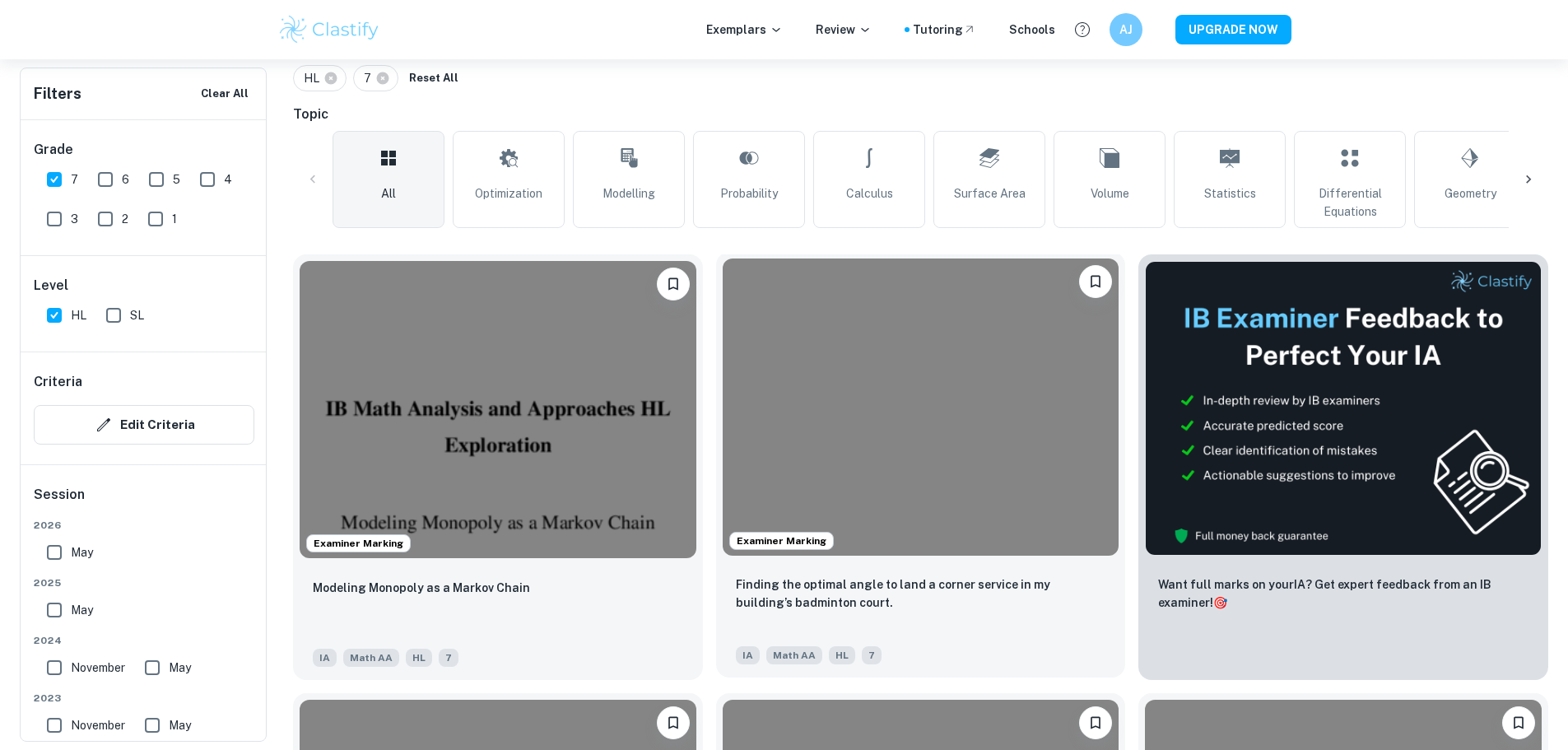
scroll to position [329, 0]
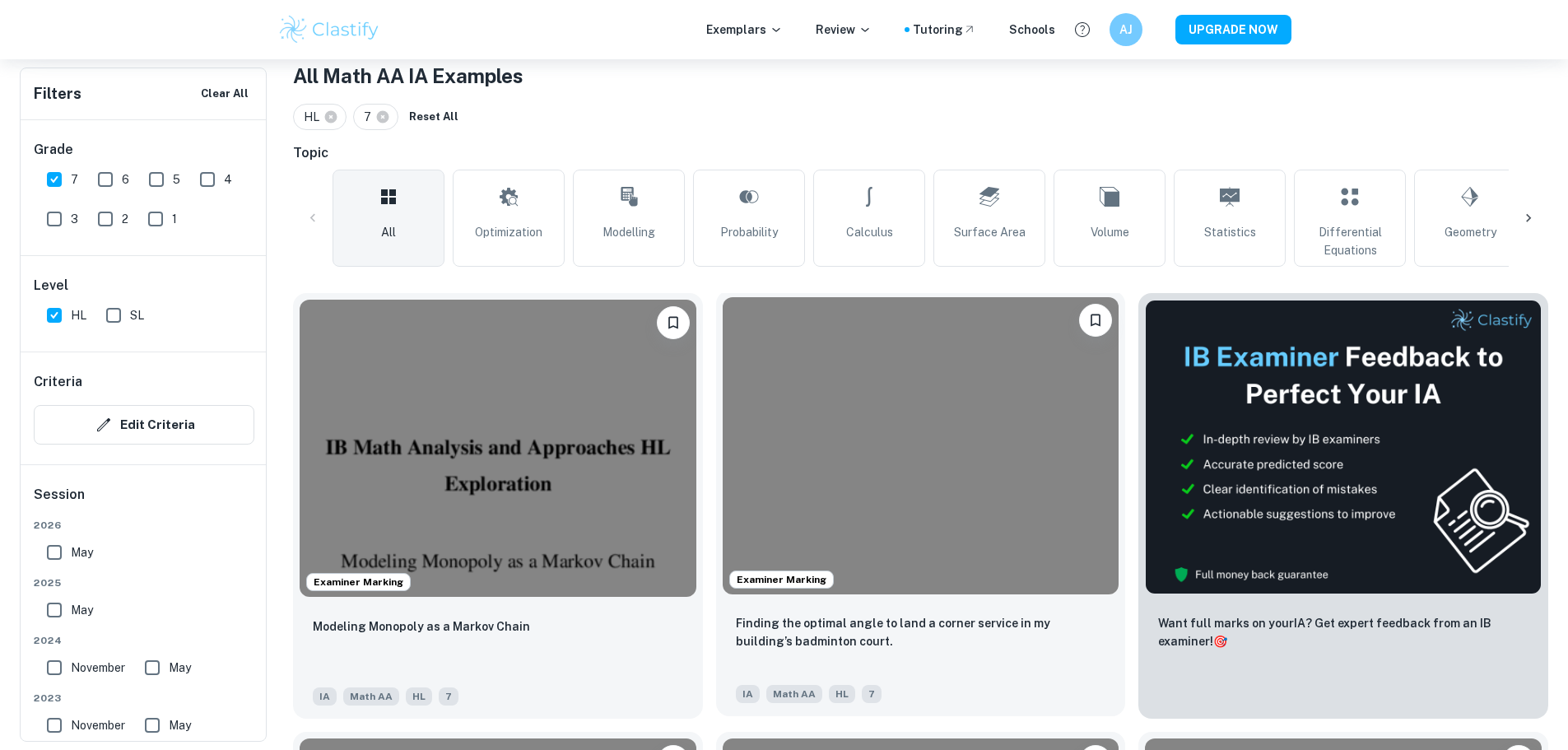
click at [723, 393] on img at bounding box center [921, 446] width 397 height 298
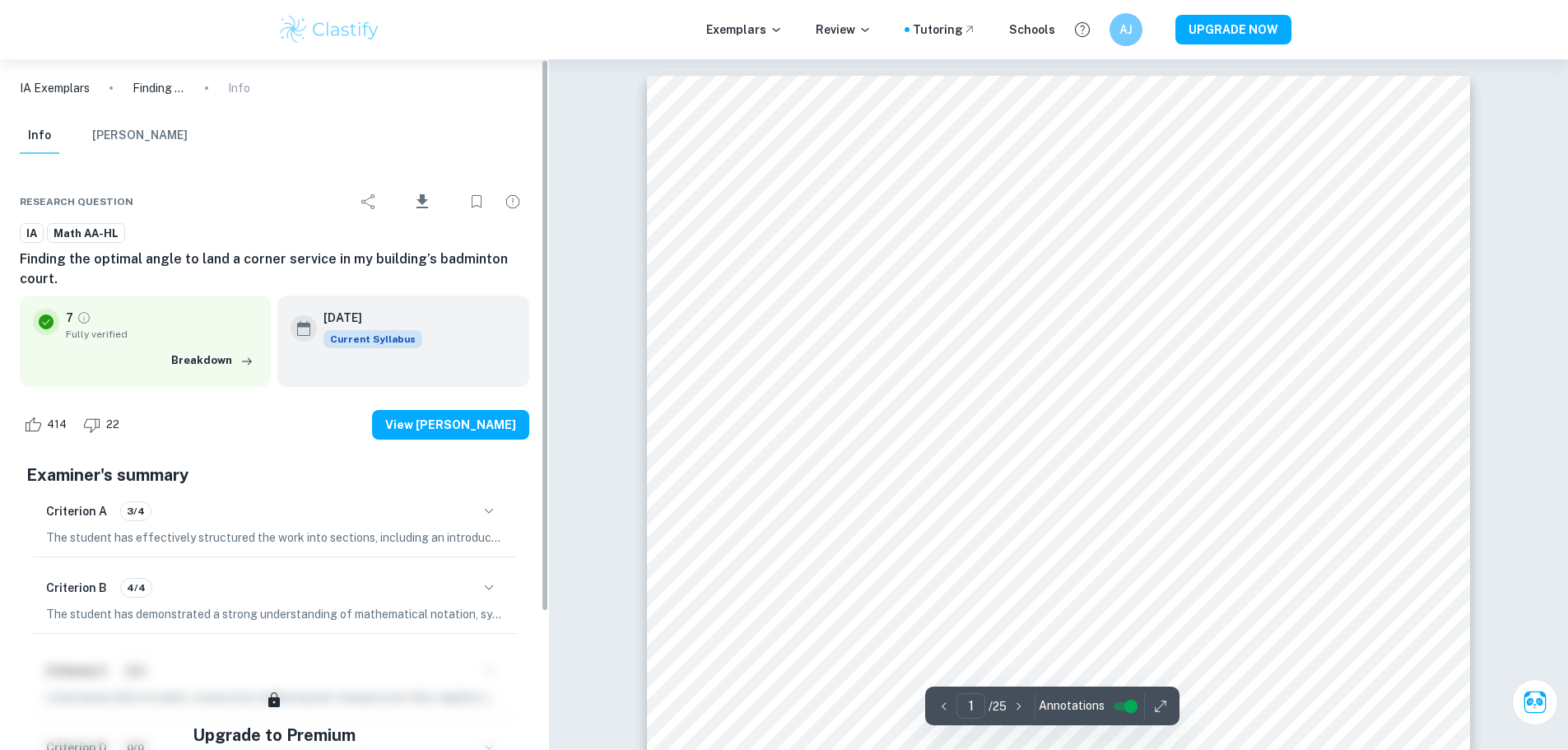
click at [428, 202] on icon "Download" at bounding box center [423, 202] width 20 height 20
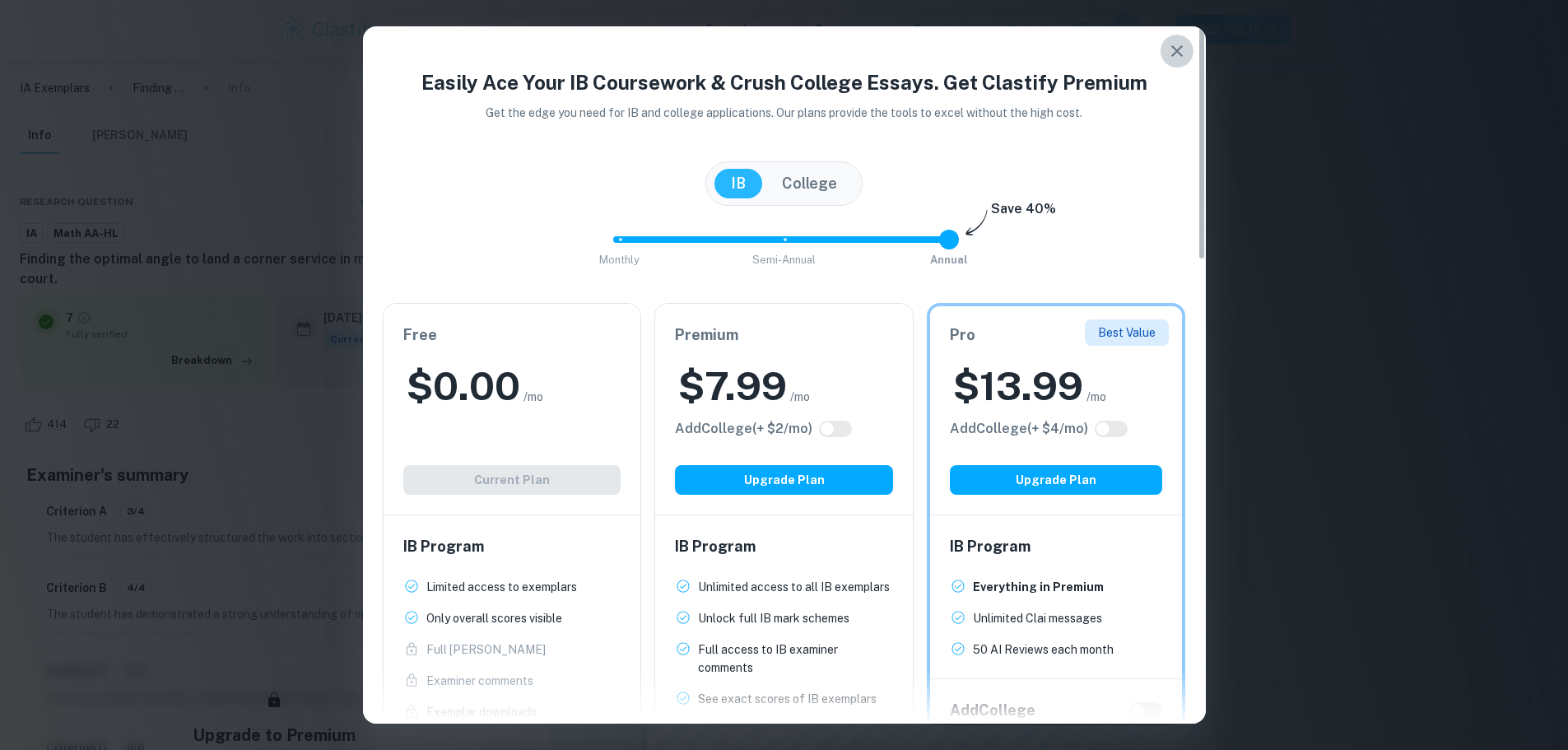
click at [1170, 50] on icon "button" at bounding box center [1177, 51] width 20 height 20
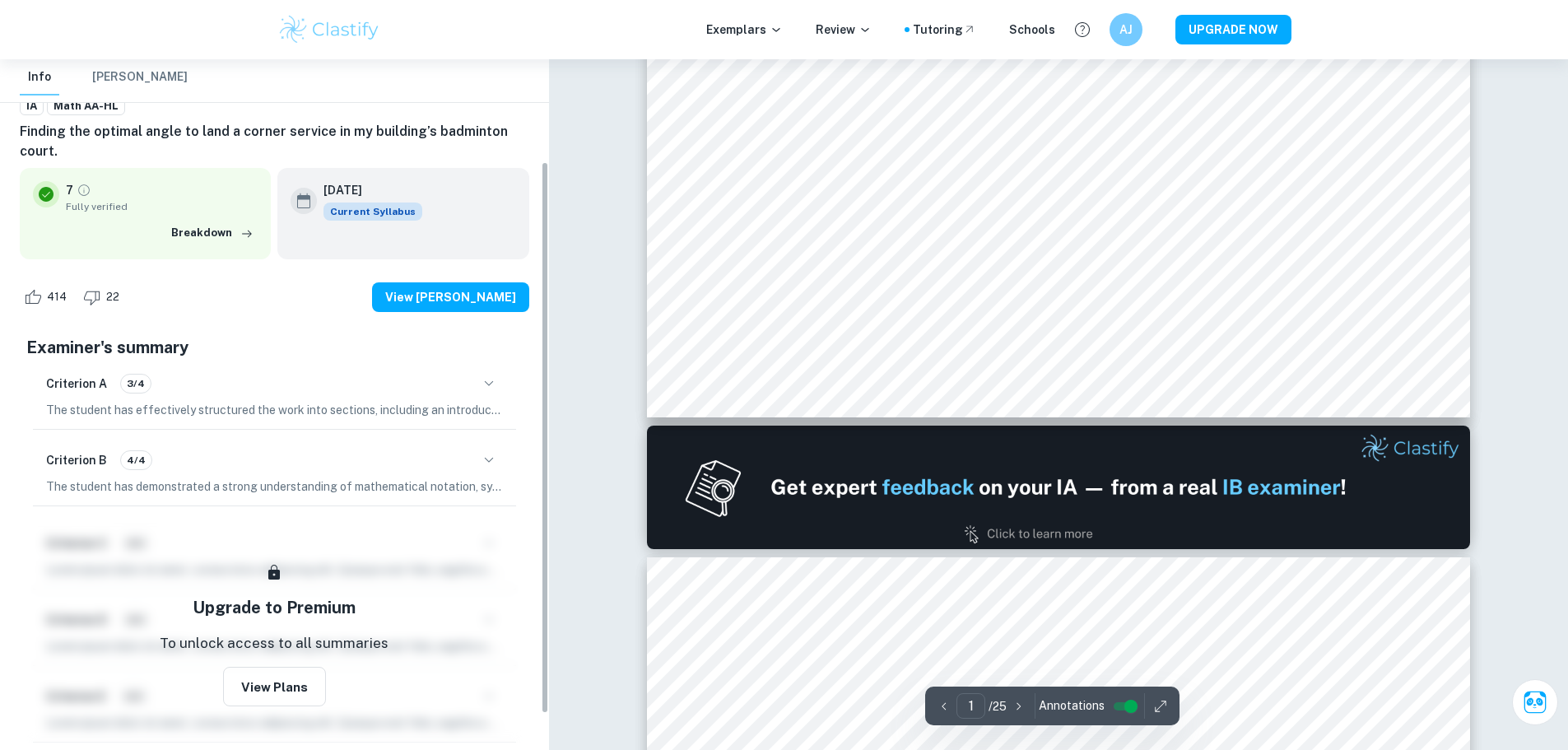
scroll to position [172, 0]
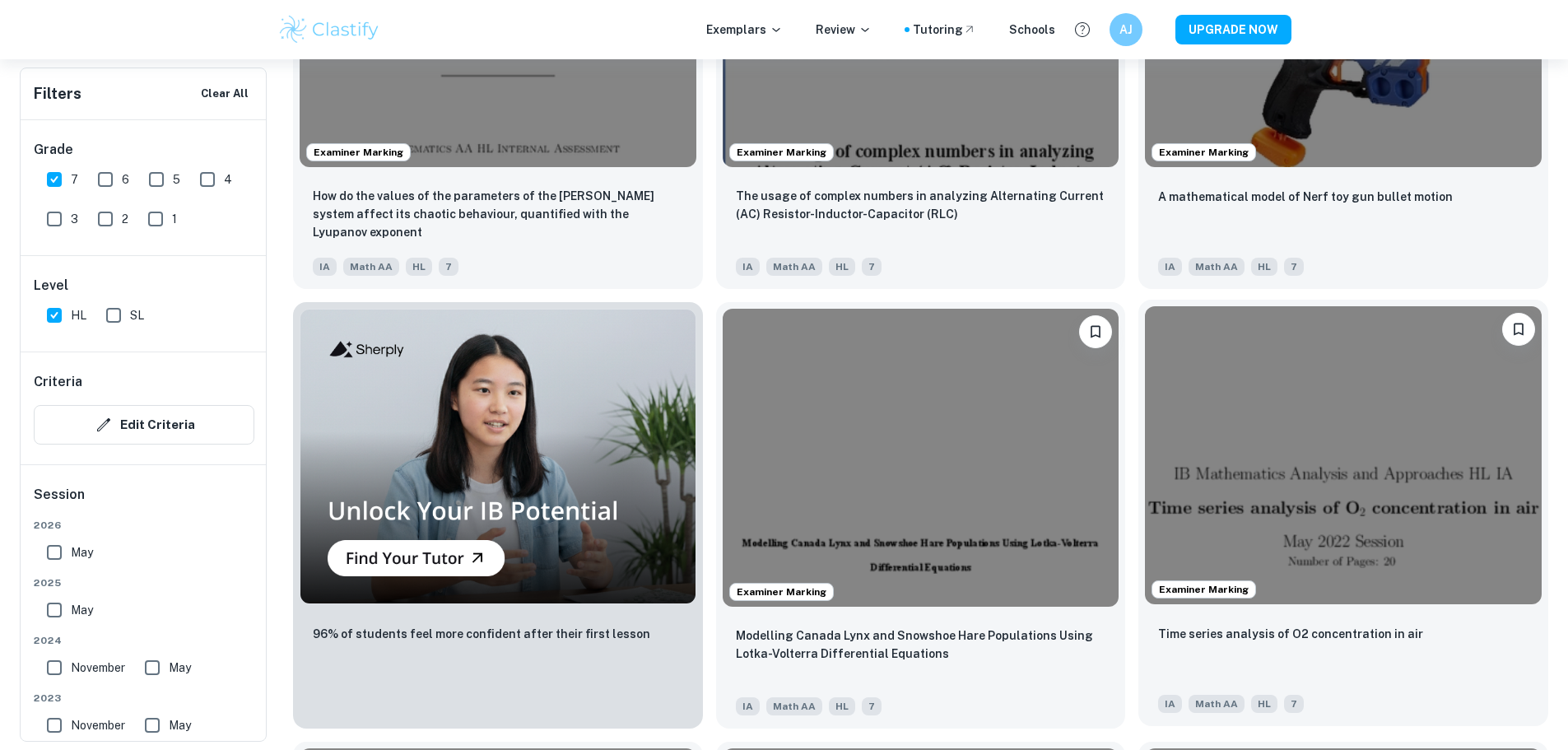
scroll to position [1236, 0]
